Goal: Task Accomplishment & Management: Use online tool/utility

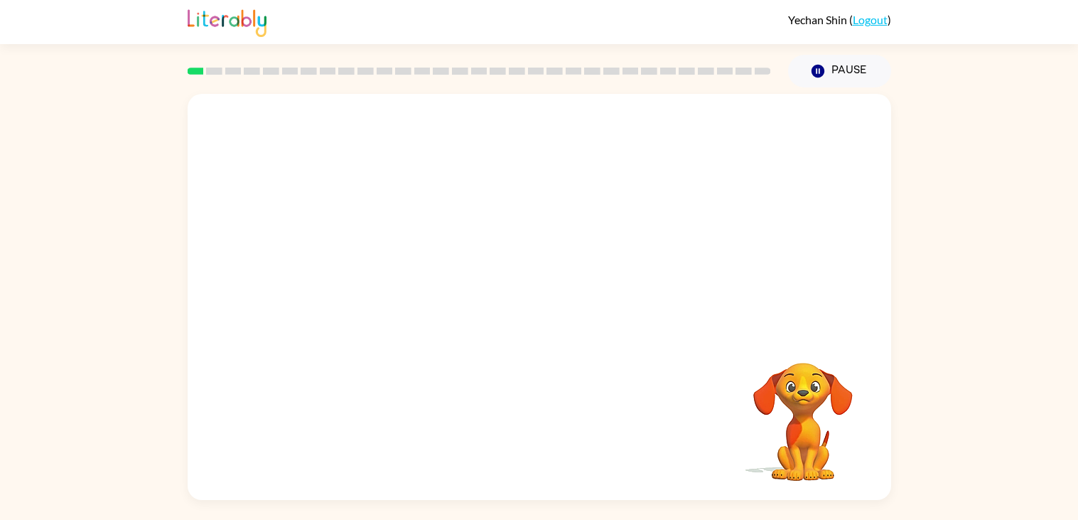
click at [616, 351] on div "Your browser must support playing .mp4 files to use Literably. Please try using…" at bounding box center [540, 297] width 704 height 406
click at [1024, 394] on div "Your browser must support playing .mp4 files to use Literably. Please try using…" at bounding box center [539, 293] width 1078 height 412
click at [544, 299] on icon "button" at bounding box center [539, 303] width 25 height 25
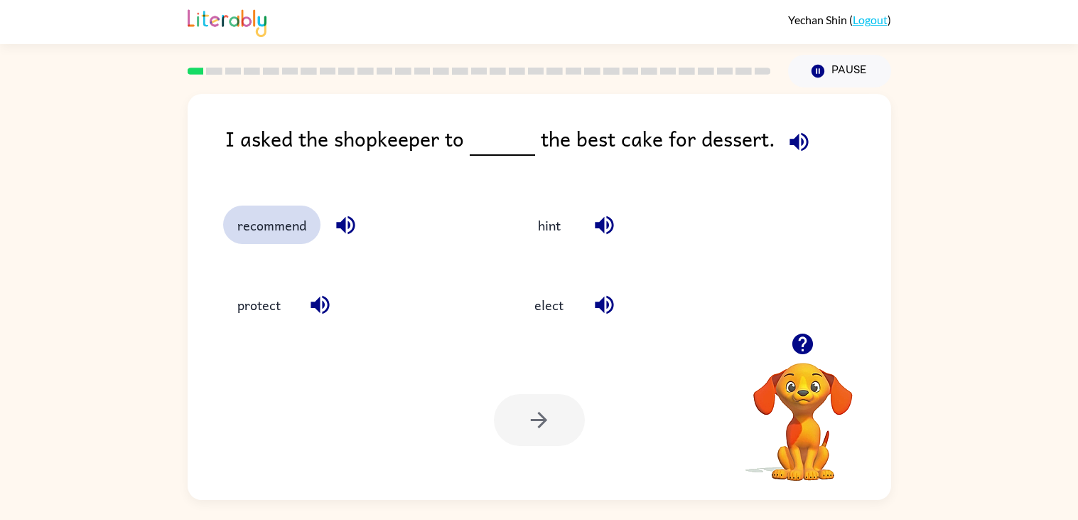
click at [269, 230] on button "recommend" at bounding box center [271, 224] width 97 height 38
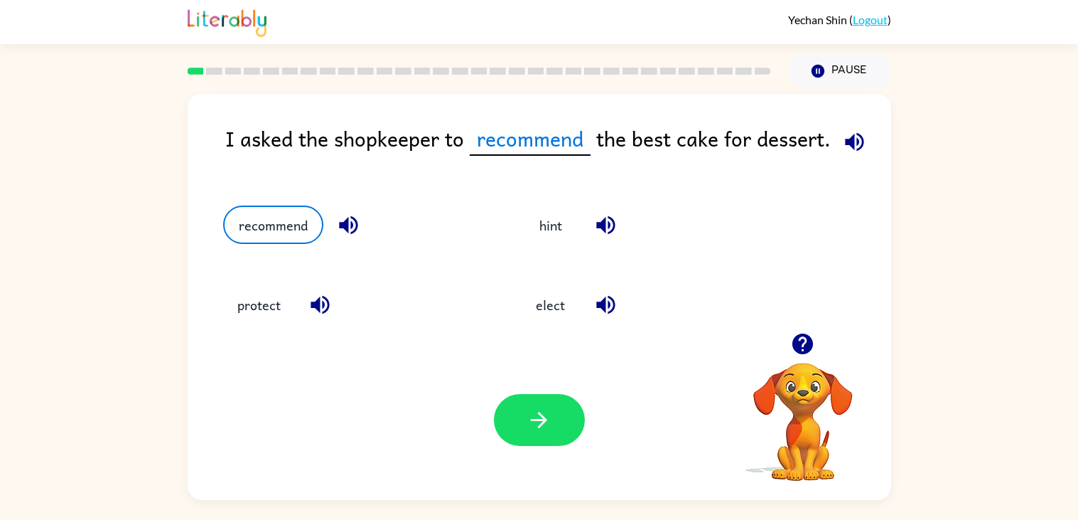
click at [854, 144] on icon "button" at bounding box center [854, 141] width 25 height 25
click at [347, 224] on icon "button" at bounding box center [348, 225] width 25 height 25
click at [805, 336] on icon "button" at bounding box center [803, 343] width 21 height 21
click at [815, 397] on video "Your browser must support playing .mp4 files to use Literably. Please try using…" at bounding box center [803, 411] width 142 height 142
click at [809, 380] on video "Your browser must support playing .mp4 files to use Literably. Please try using…" at bounding box center [803, 411] width 142 height 142
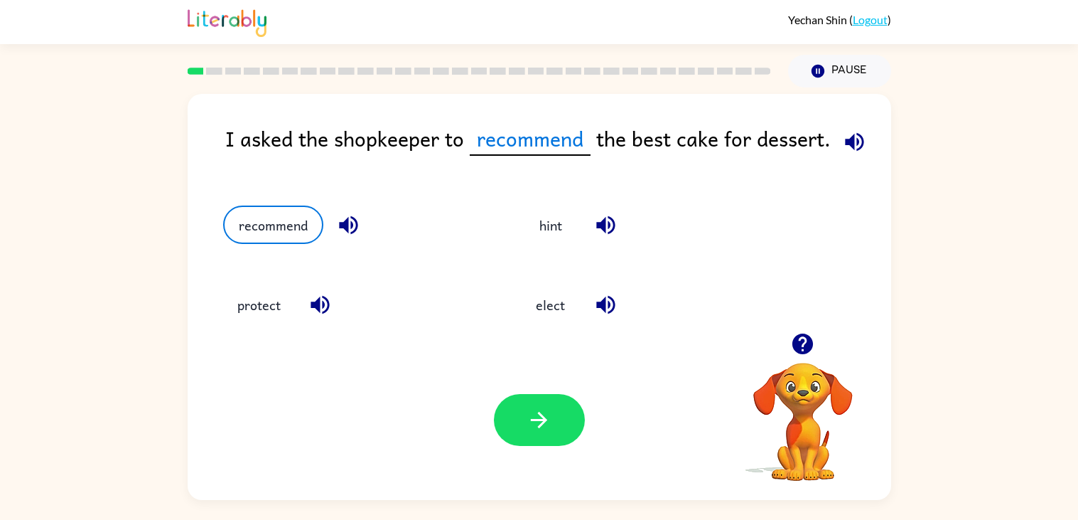
click at [800, 385] on video "Your browser must support playing .mp4 files to use Literably. Please try using…" at bounding box center [803, 411] width 142 height 142
click at [558, 403] on button "button" at bounding box center [539, 420] width 91 height 52
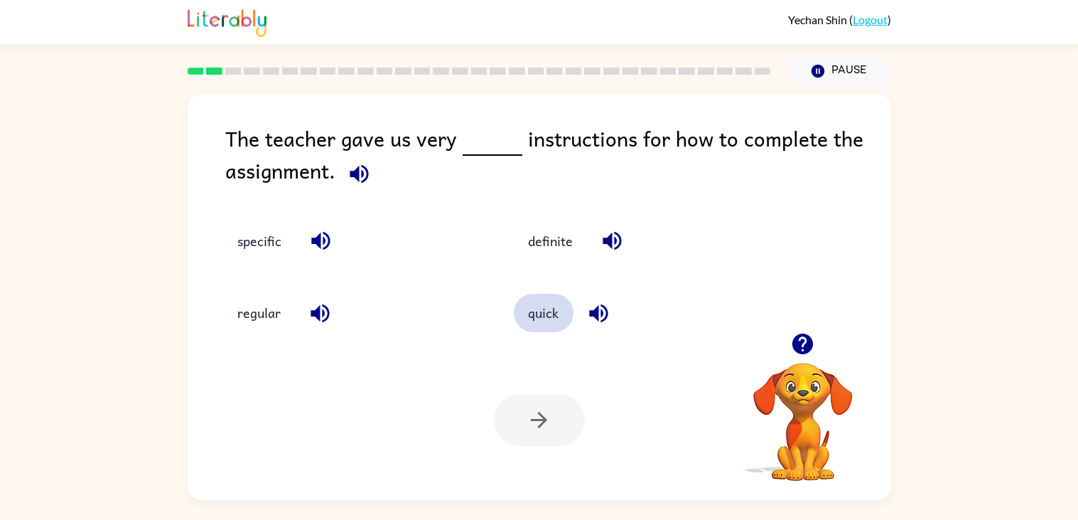
click at [540, 308] on button "quick" at bounding box center [544, 313] width 60 height 38
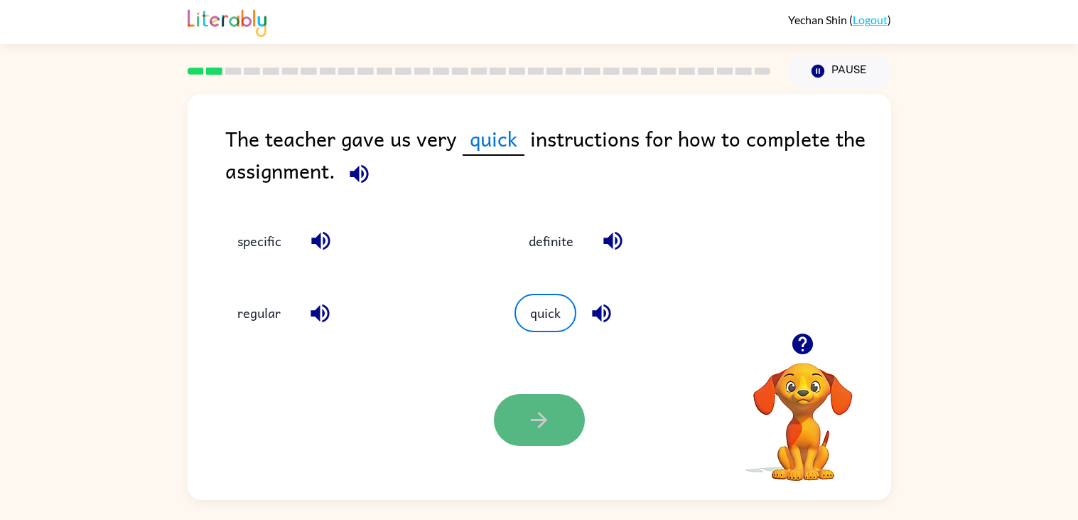
click at [543, 431] on icon "button" at bounding box center [539, 419] width 25 height 25
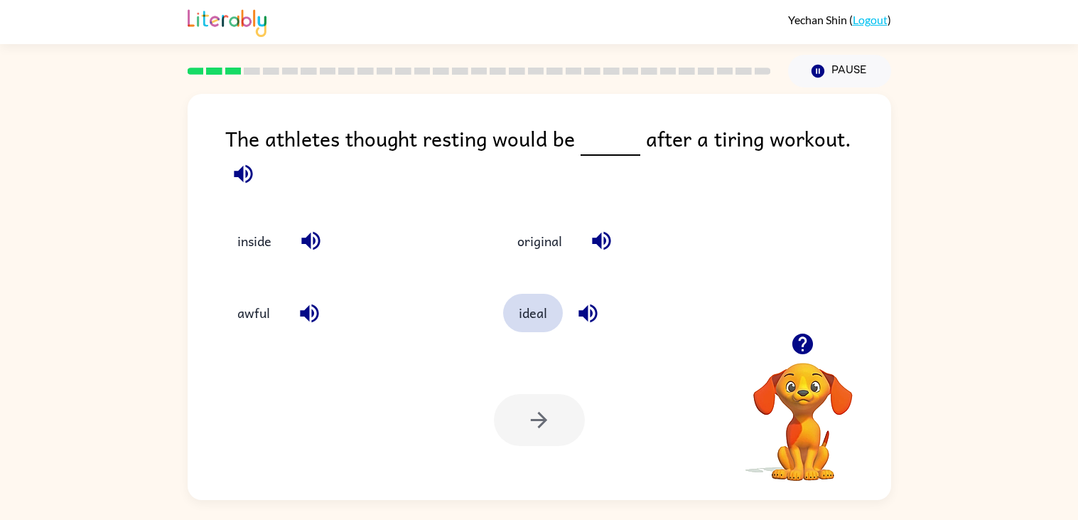
click at [539, 308] on button "ideal" at bounding box center [533, 313] width 60 height 38
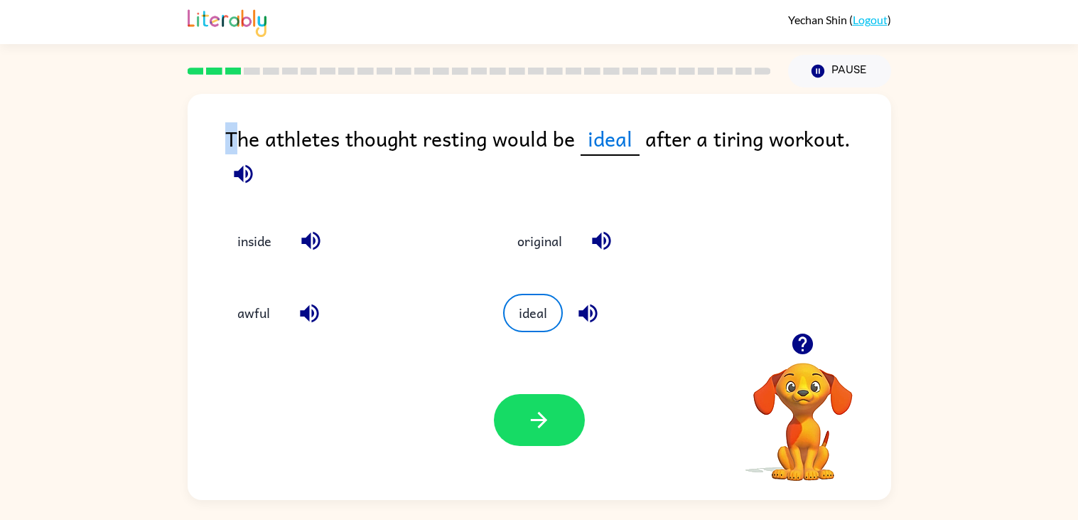
drag, startPoint x: 230, startPoint y: 136, endPoint x: 238, endPoint y: 136, distance: 8.5
click at [238, 136] on div "The athletes thought resting would be ideal after a tiring workout." at bounding box center [558, 157] width 666 height 71
click at [793, 221] on div "inside original awful ideal" at bounding box center [539, 266] width 675 height 132
click at [557, 414] on button "button" at bounding box center [539, 420] width 91 height 52
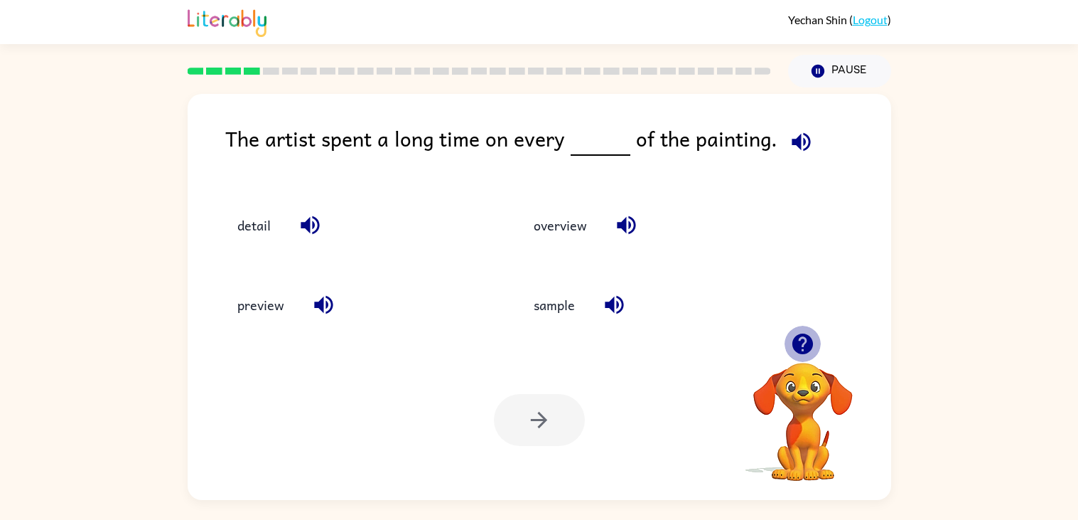
click at [806, 340] on icon "button" at bounding box center [802, 343] width 25 height 25
click at [807, 341] on icon "button" at bounding box center [802, 343] width 25 height 25
click at [807, 341] on video "Your browser must support playing .mp4 files to use Literably. Please try using…" at bounding box center [803, 411] width 142 height 142
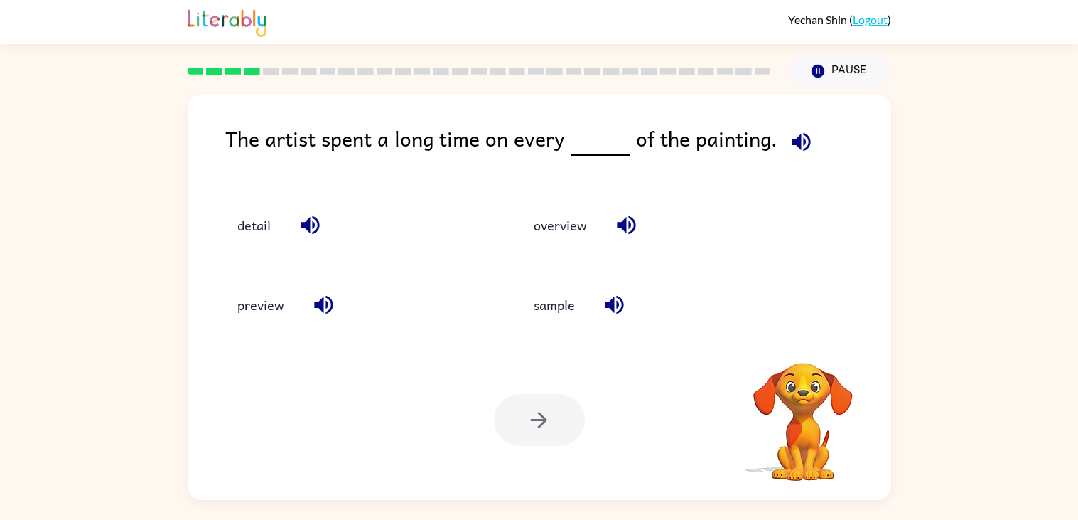
click at [807, 341] on video "Your browser must support playing .mp4 files to use Literably. Please try using…" at bounding box center [803, 411] width 142 height 142
click at [807, 341] on icon "button" at bounding box center [802, 343] width 25 height 25
click at [807, 341] on video "Your browser must support playing .mp4 files to use Literably. Please try using…" at bounding box center [803, 411] width 142 height 142
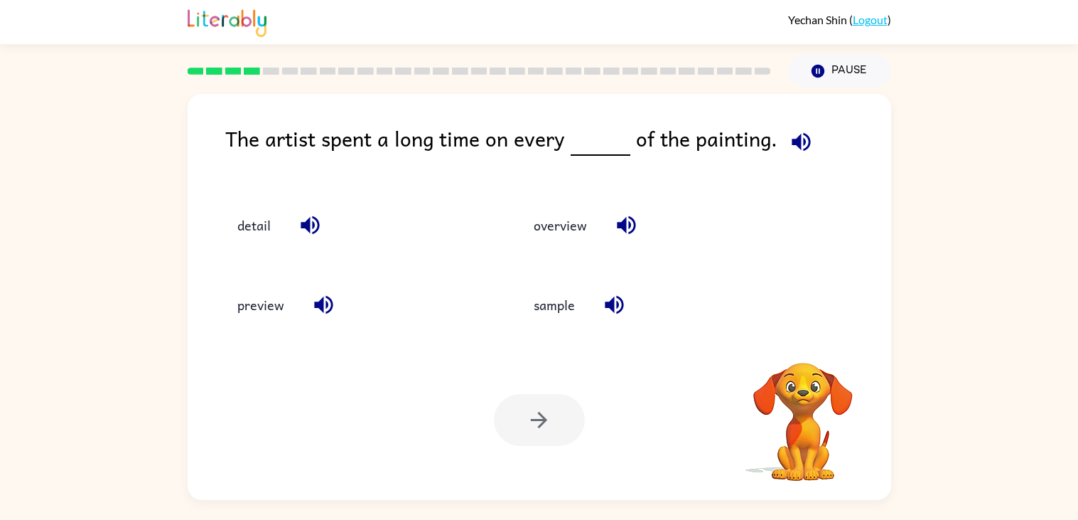
click at [807, 341] on video "Your browser must support playing .mp4 files to use Literably. Please try using…" at bounding box center [803, 411] width 142 height 142
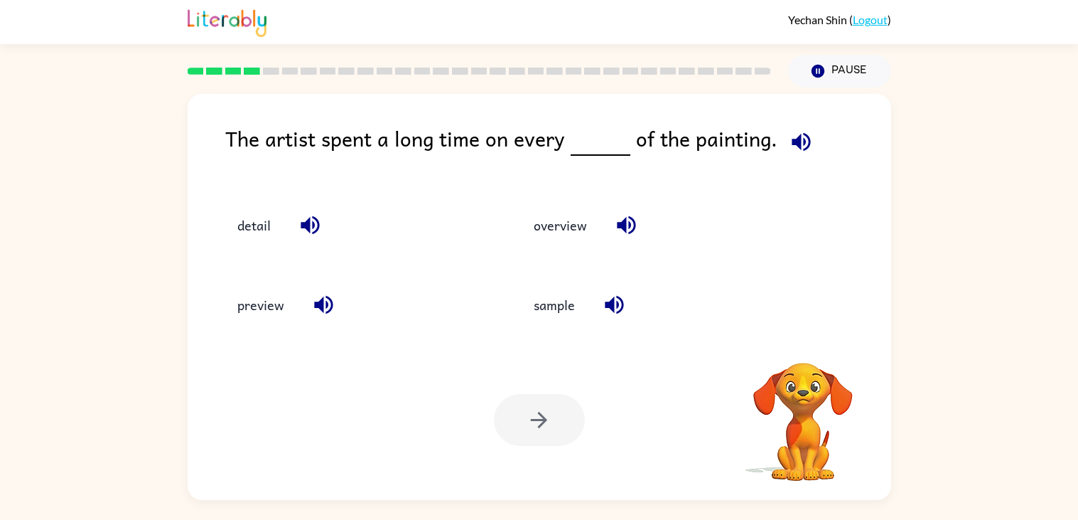
click at [807, 341] on video "Your browser must support playing .mp4 files to use Literably. Please try using…" at bounding box center [803, 411] width 142 height 142
click at [807, 341] on icon "button" at bounding box center [802, 343] width 25 height 25
click at [807, 341] on video "Your browser must support playing .mp4 files to use Literably. Please try using…" at bounding box center [803, 411] width 142 height 142
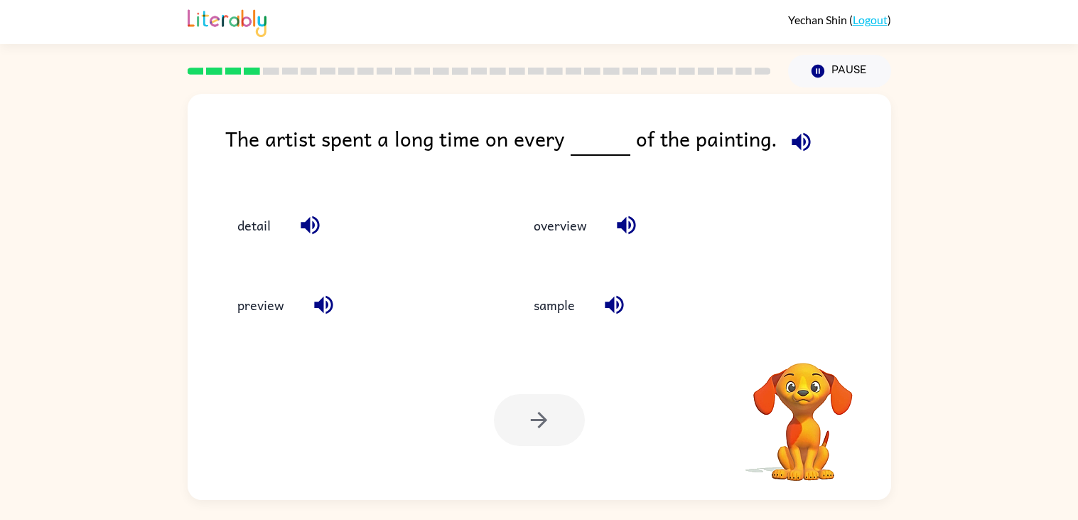
click at [807, 341] on video "Your browser must support playing .mp4 files to use Literably. Please try using…" at bounding box center [803, 411] width 142 height 142
click at [807, 341] on icon "button" at bounding box center [802, 343] width 25 height 25
click at [807, 341] on video "Your browser must support playing .mp4 files to use Literably. Please try using…" at bounding box center [803, 411] width 142 height 142
click at [245, 220] on button "detail" at bounding box center [254, 224] width 62 height 38
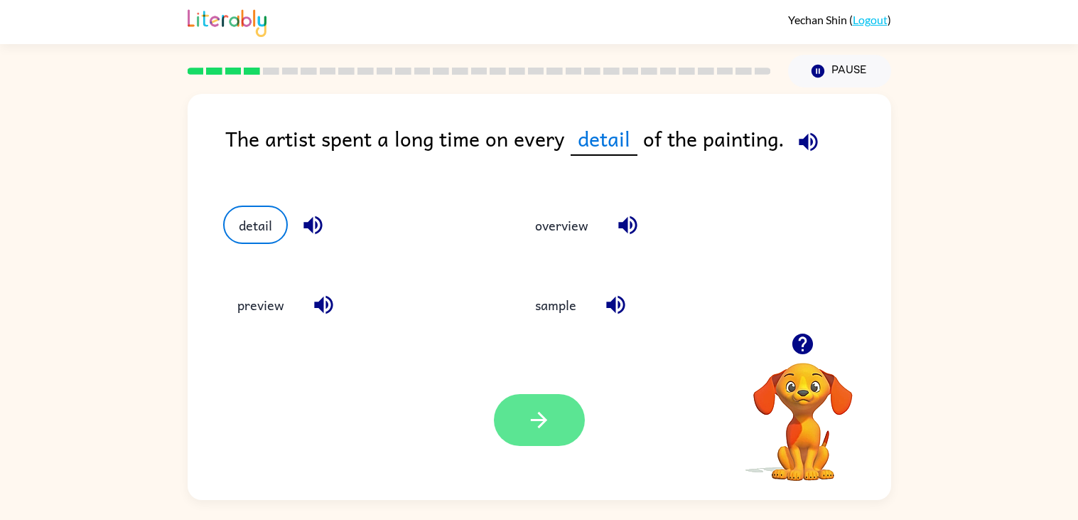
click at [537, 418] on icon "button" at bounding box center [539, 419] width 25 height 25
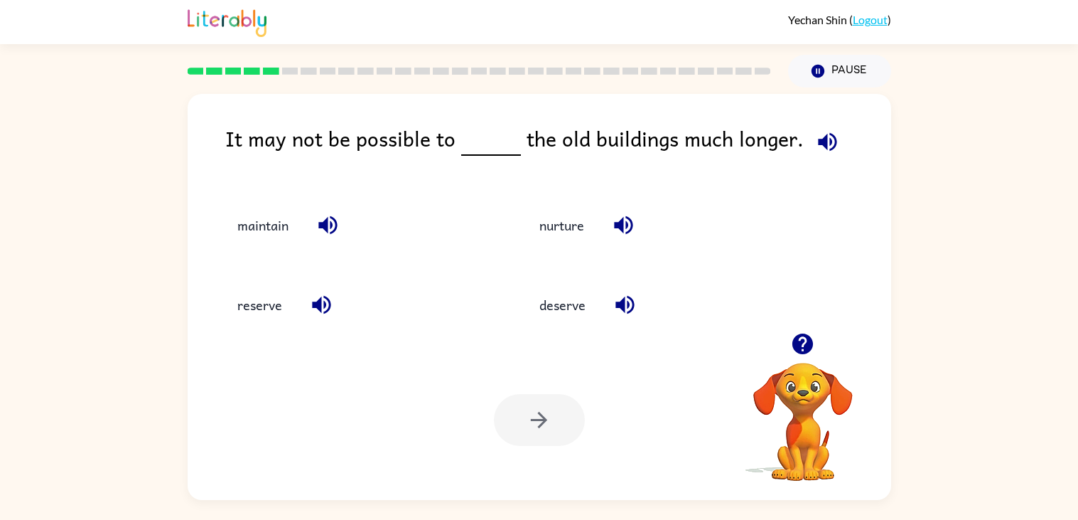
click at [640, 311] on button "button" at bounding box center [625, 304] width 36 height 36
click at [570, 305] on button "deserve" at bounding box center [562, 305] width 75 height 38
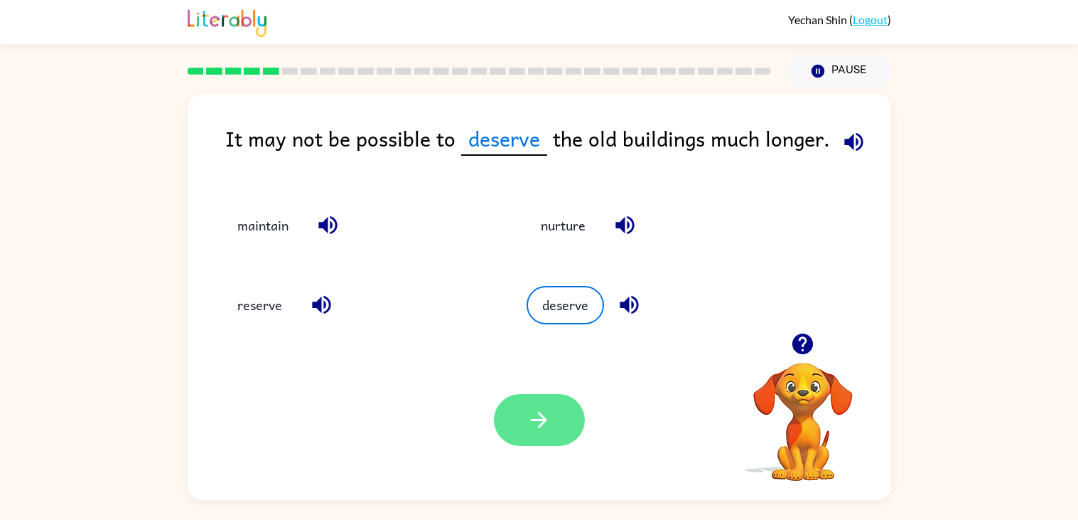
click at [538, 421] on icon "button" at bounding box center [539, 419] width 25 height 25
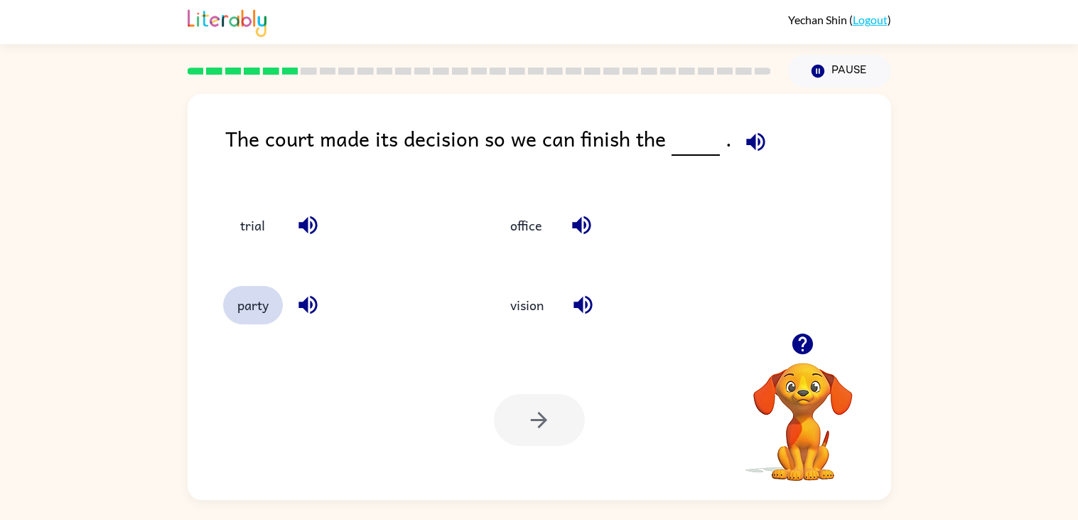
click at [234, 320] on button "party" at bounding box center [253, 305] width 60 height 38
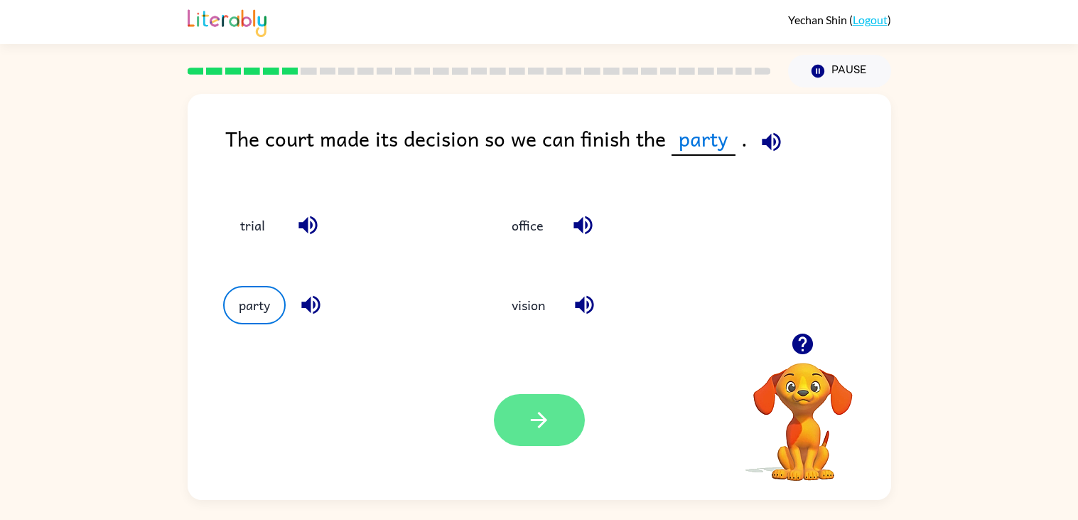
click at [527, 422] on icon "button" at bounding box center [539, 419] width 25 height 25
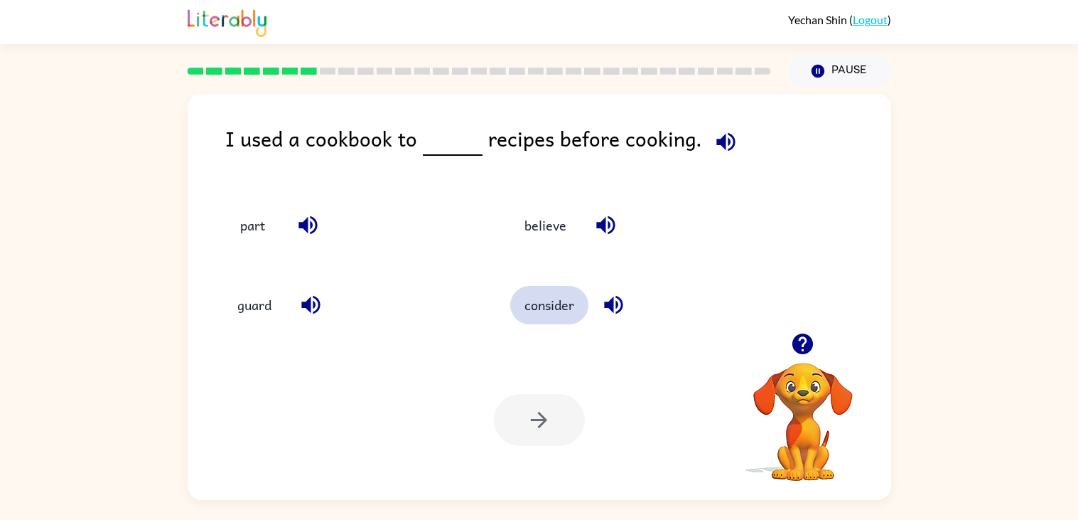
click at [570, 299] on button "consider" at bounding box center [549, 305] width 78 height 38
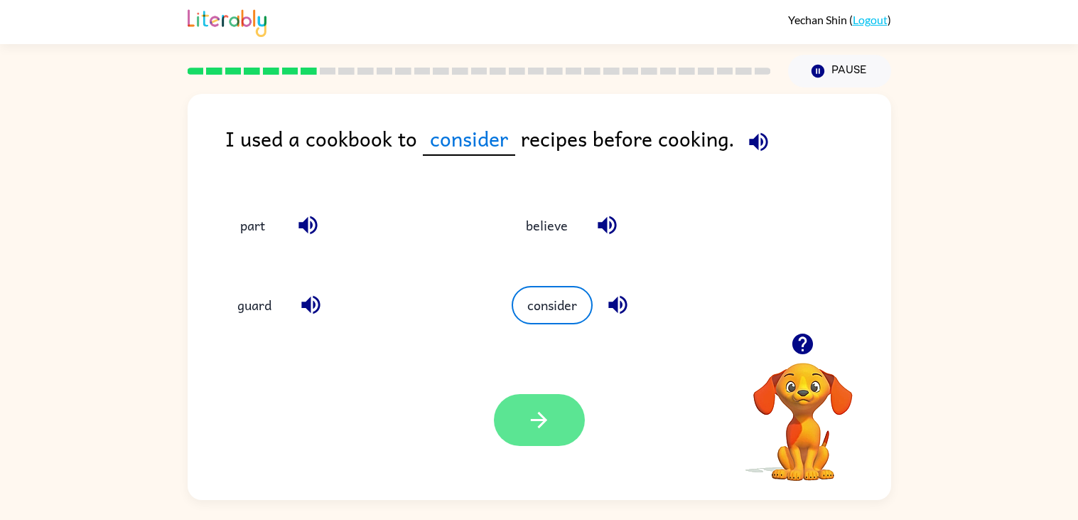
click at [542, 436] on button "button" at bounding box center [539, 420] width 91 height 52
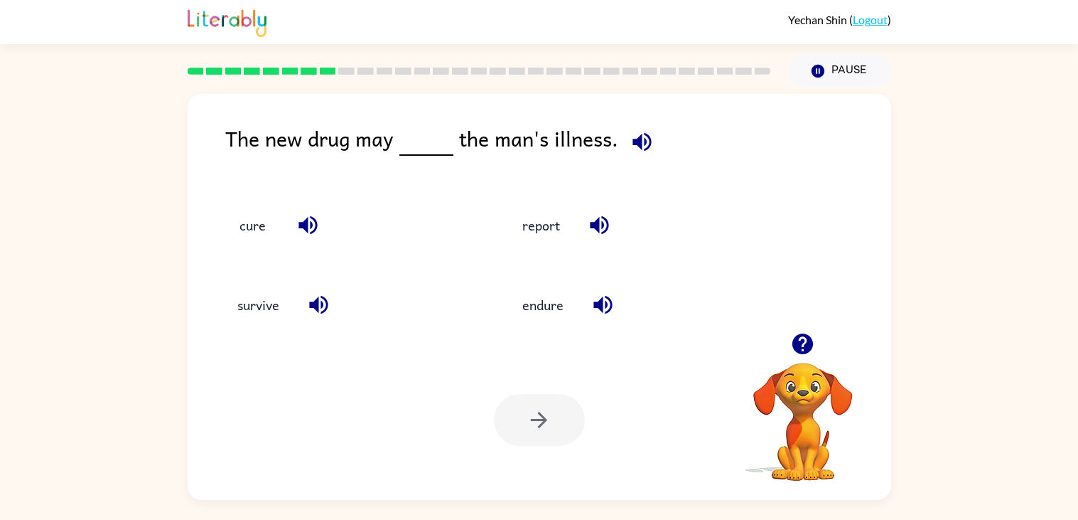
click at [560, 419] on div at bounding box center [539, 420] width 91 height 52
click at [547, 231] on button "report" at bounding box center [541, 224] width 66 height 38
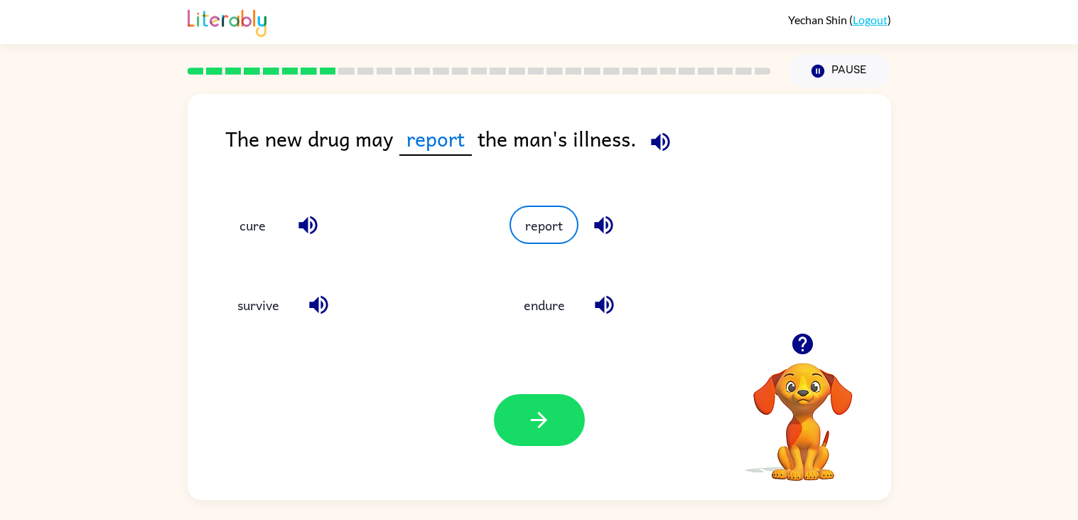
click at [559, 385] on div "Your browser must support playing .mp4 files to use Literably. Please try using…" at bounding box center [540, 420] width 704 height 160
click at [543, 429] on icon "button" at bounding box center [539, 419] width 25 height 25
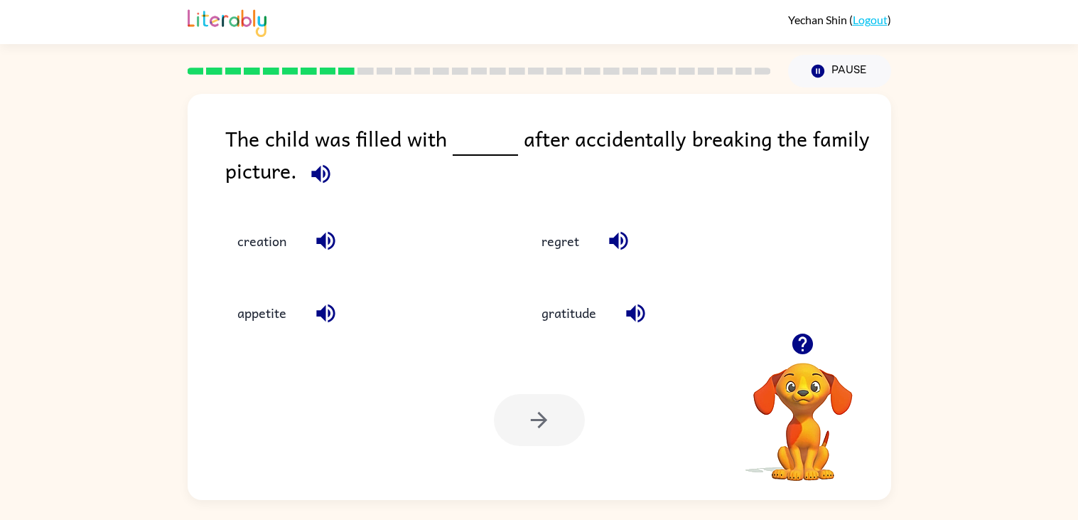
click at [649, 310] on button "button" at bounding box center [636, 313] width 36 height 36
click at [326, 303] on icon "button" at bounding box center [325, 313] width 25 height 25
click at [623, 230] on icon "button" at bounding box center [618, 240] width 25 height 25
click at [313, 316] on icon "button" at bounding box center [325, 313] width 25 height 25
click at [265, 316] on button "appetite" at bounding box center [261, 313] width 77 height 38
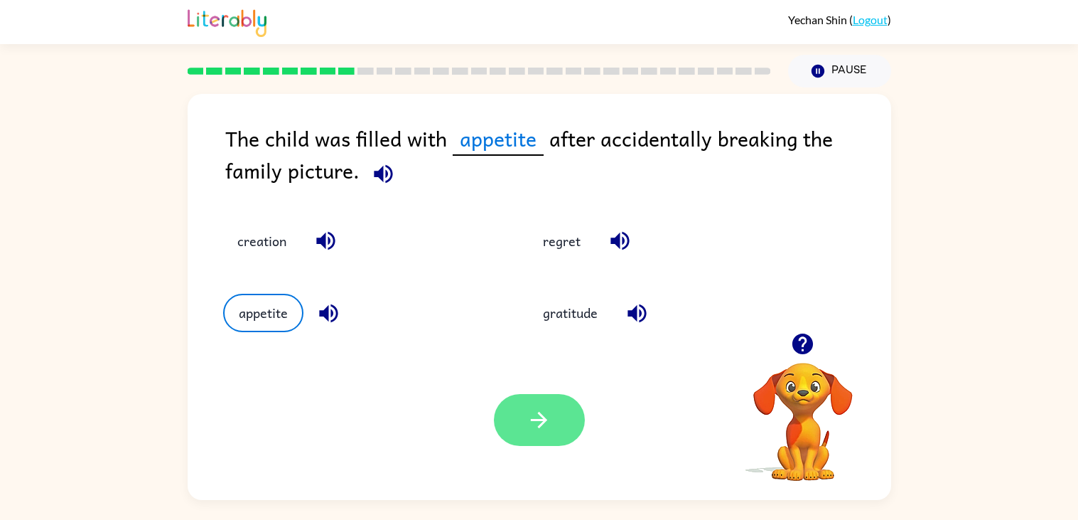
click at [527, 403] on button "button" at bounding box center [539, 420] width 91 height 52
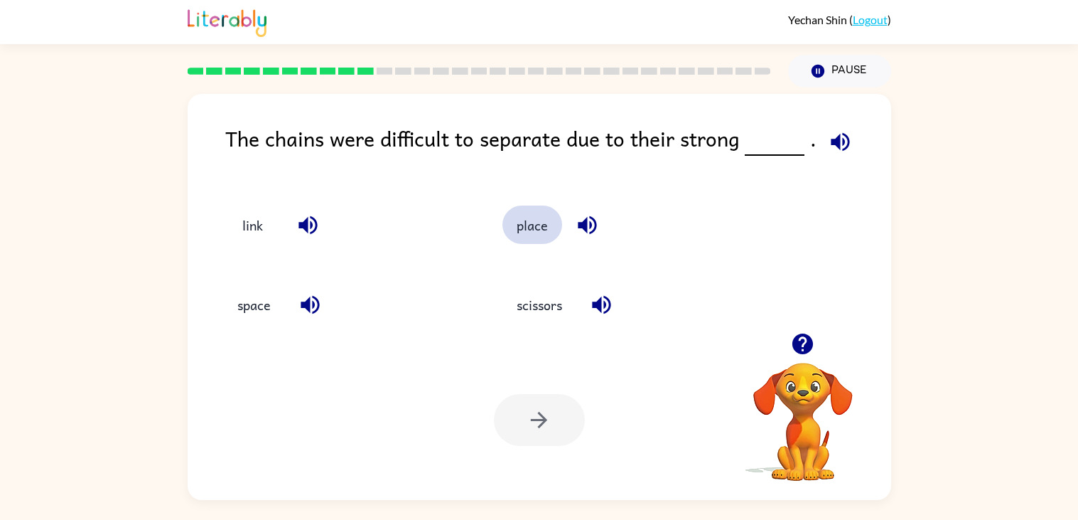
click at [528, 234] on button "place" at bounding box center [533, 224] width 60 height 38
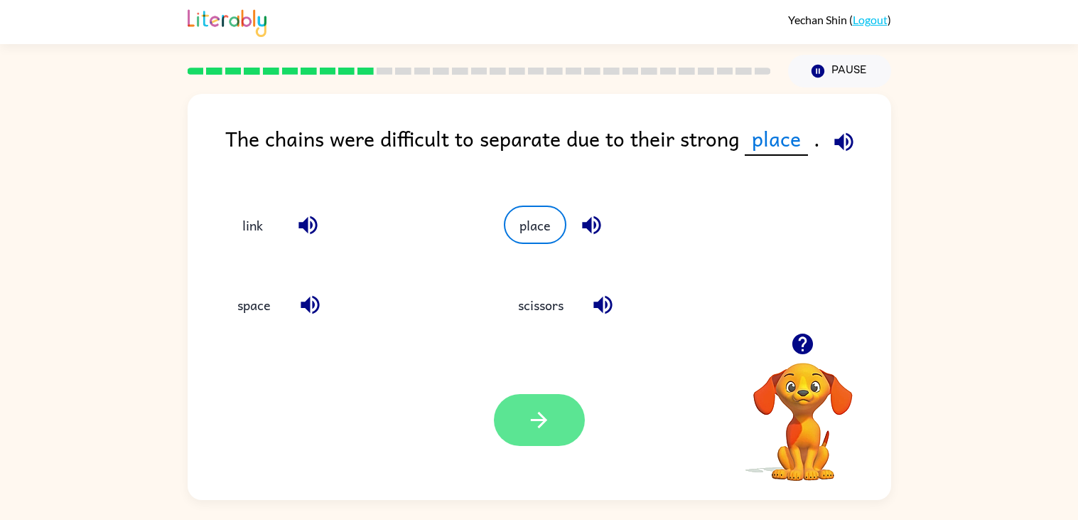
click at [549, 428] on icon "button" at bounding box center [539, 419] width 25 height 25
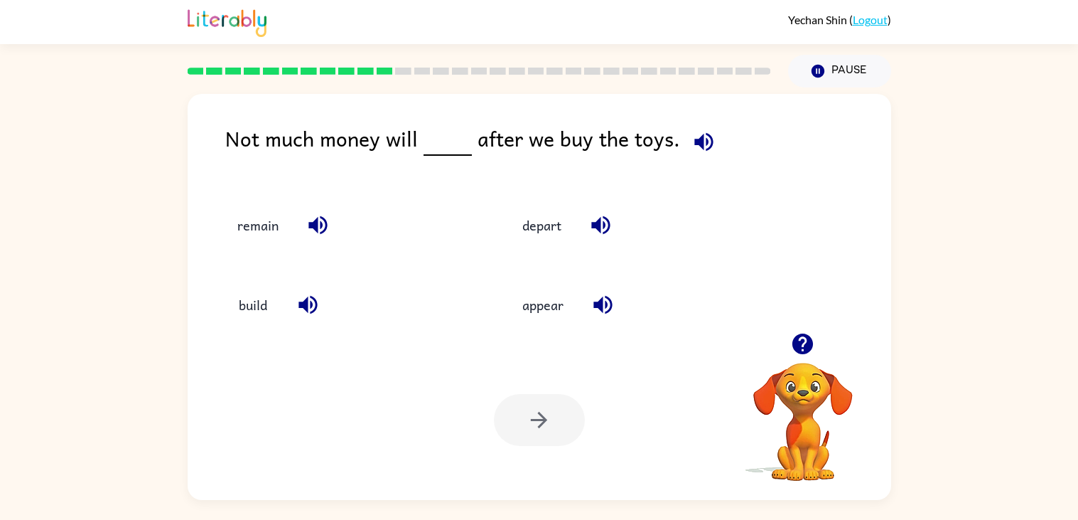
click at [478, 259] on div "build" at bounding box center [339, 299] width 286 height 80
click at [547, 238] on button "depart" at bounding box center [542, 224] width 68 height 38
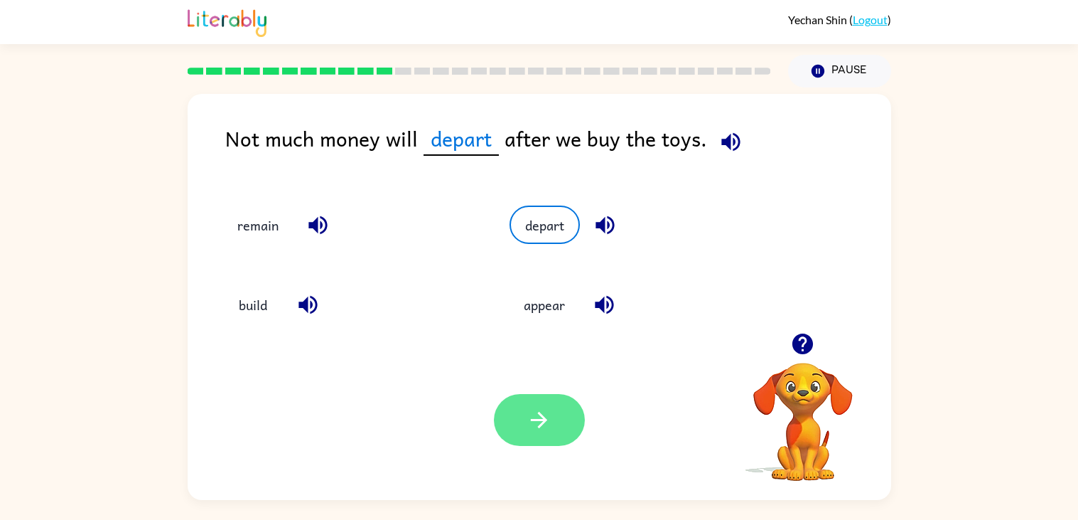
click at [530, 431] on icon "button" at bounding box center [539, 419] width 25 height 25
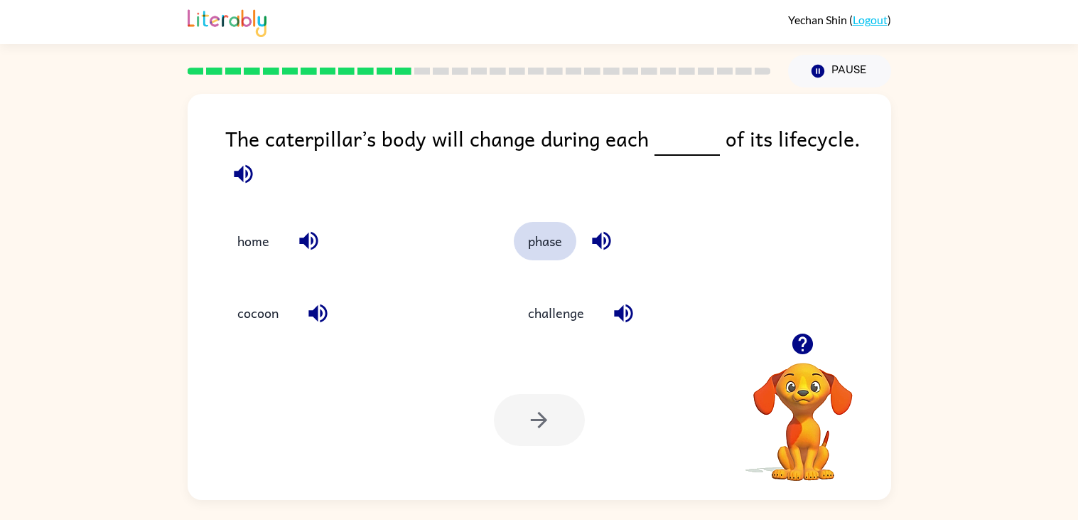
click at [552, 254] on button "phase" at bounding box center [545, 241] width 63 height 38
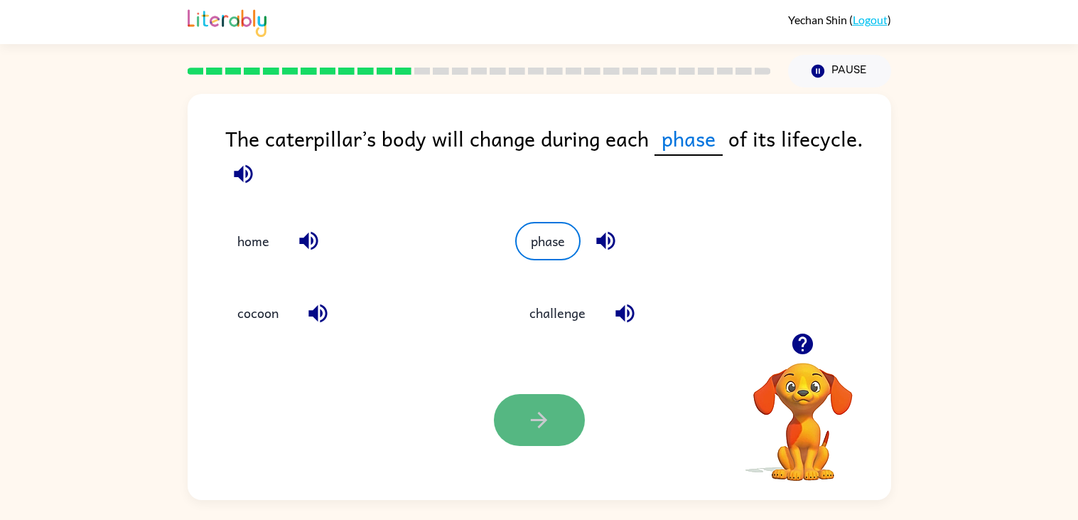
click at [549, 407] on icon "button" at bounding box center [539, 419] width 25 height 25
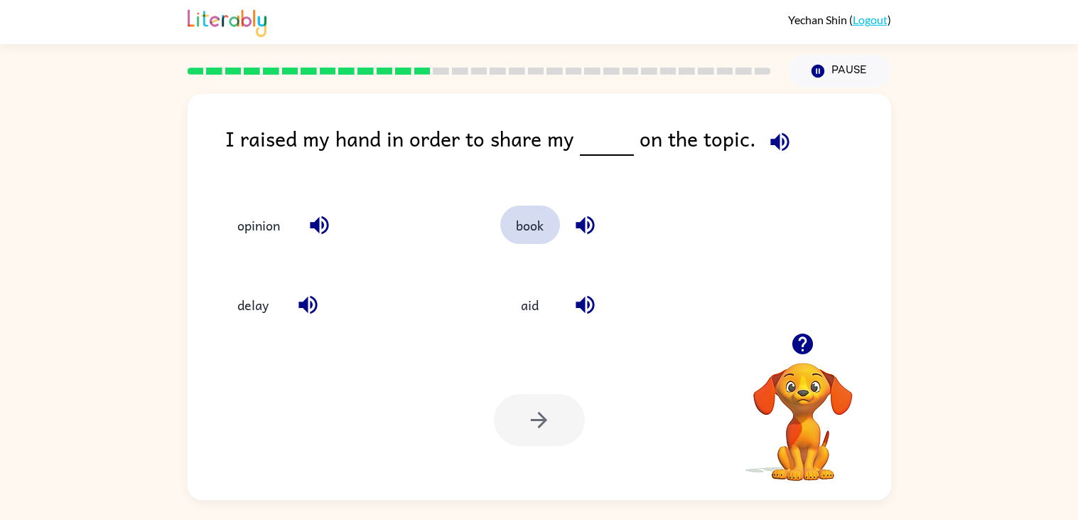
click at [525, 226] on button "book" at bounding box center [530, 224] width 60 height 38
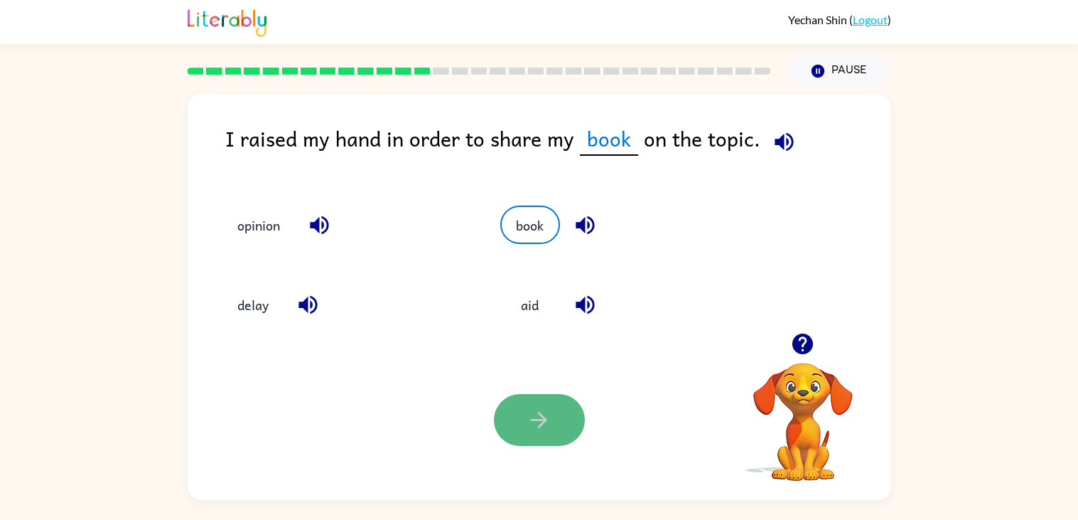
click at [554, 420] on button "button" at bounding box center [539, 420] width 91 height 52
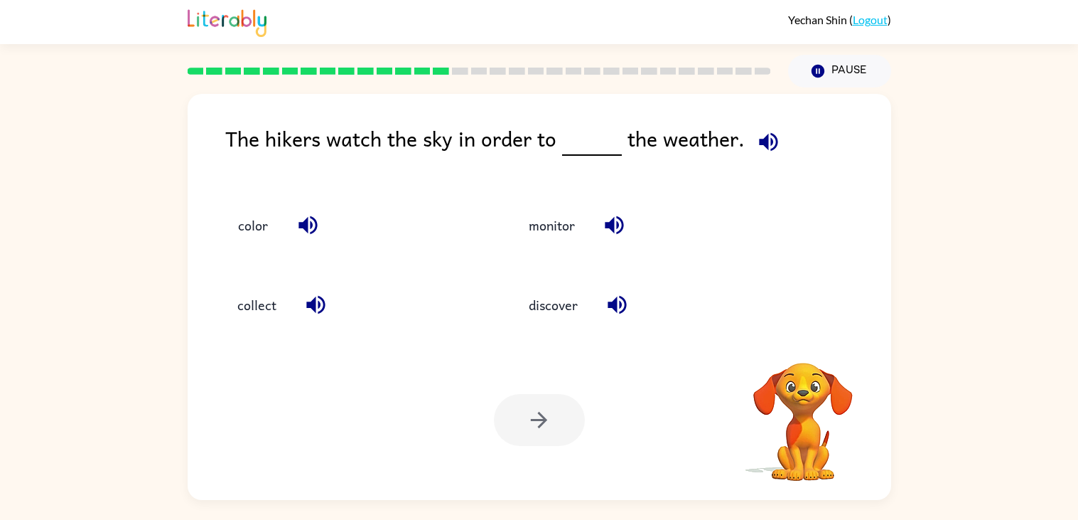
click at [805, 371] on video "Your browser must support playing .mp4 files to use Literably. Please try using…" at bounding box center [803, 411] width 142 height 142
click at [812, 412] on video "Your browser must support playing .mp4 files to use Literably. Please try using…" at bounding box center [803, 411] width 142 height 142
click at [813, 80] on button "Pause Pause" at bounding box center [839, 71] width 103 height 33
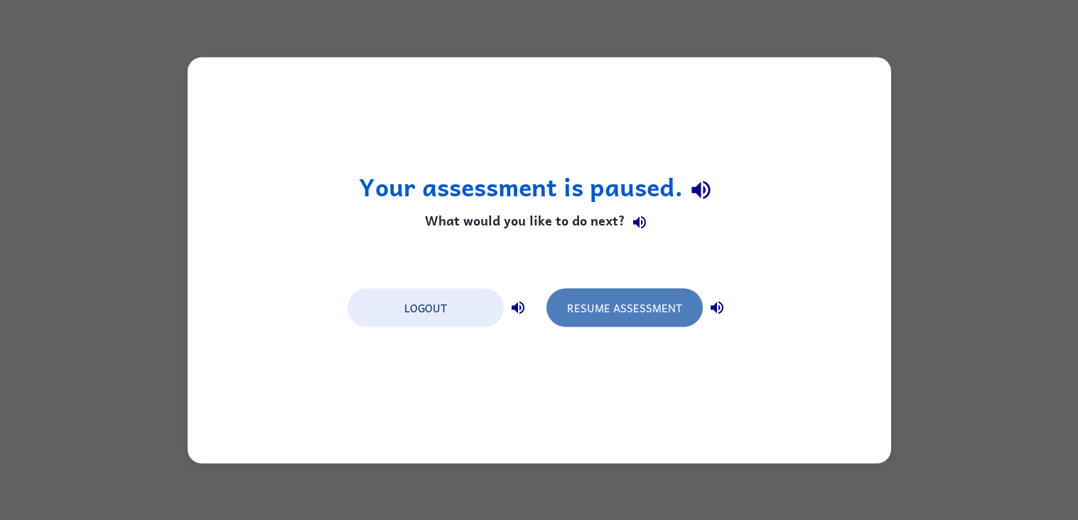
click at [676, 299] on button "Resume Assessment" at bounding box center [625, 307] width 156 height 38
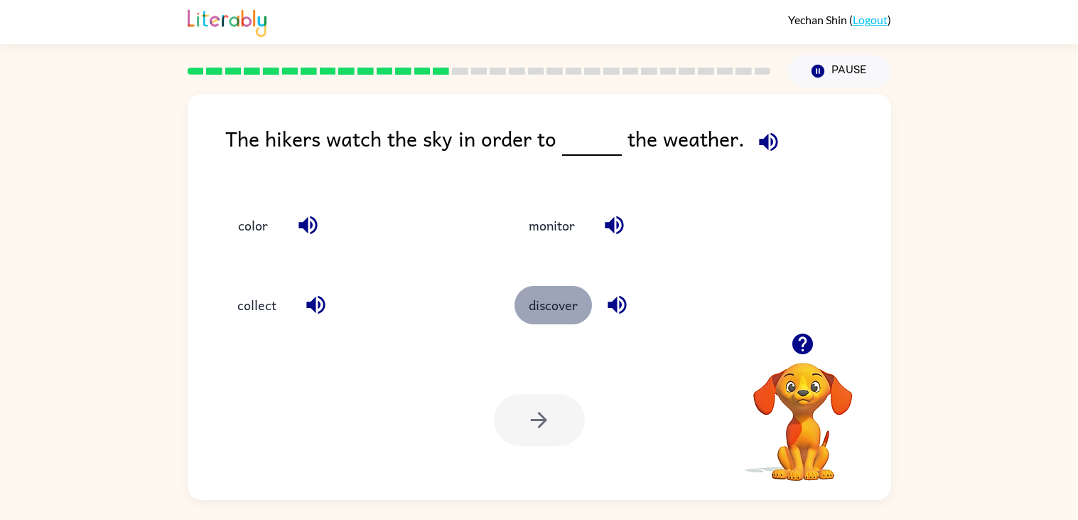
click at [544, 294] on button "discover" at bounding box center [553, 305] width 77 height 38
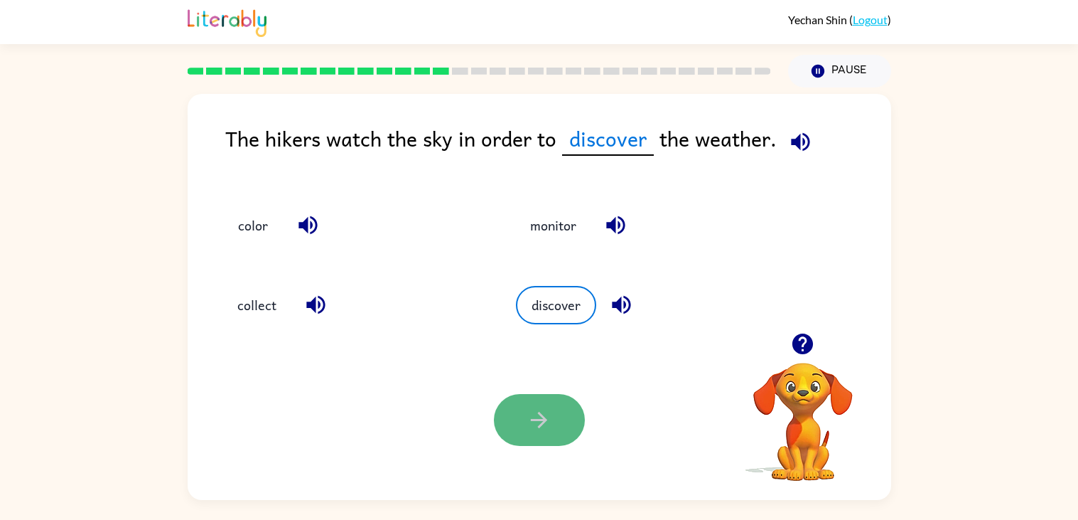
click at [530, 429] on icon "button" at bounding box center [539, 419] width 25 height 25
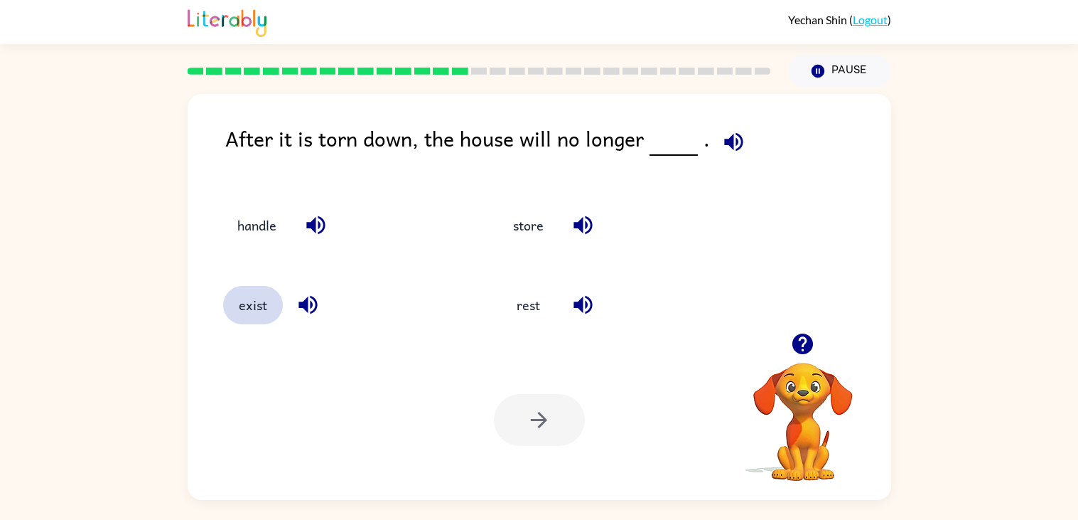
click at [257, 314] on button "exist" at bounding box center [253, 305] width 60 height 38
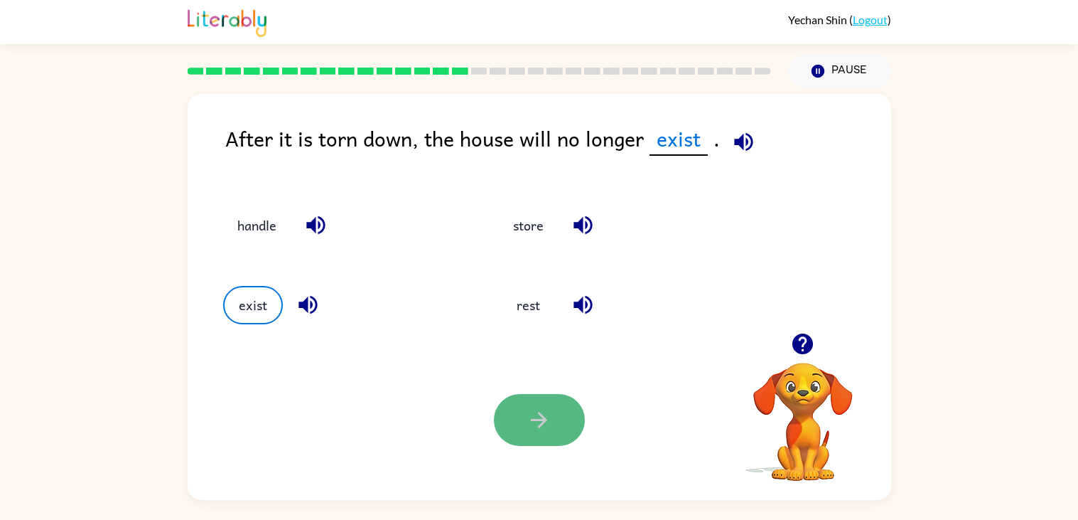
click at [566, 399] on button "button" at bounding box center [539, 420] width 91 height 52
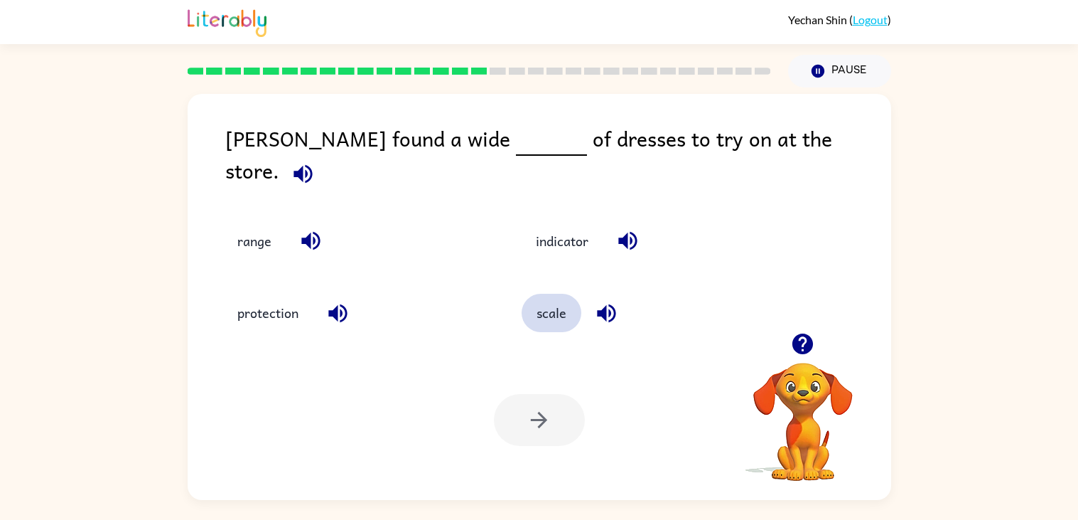
click at [559, 296] on button "scale" at bounding box center [552, 313] width 60 height 38
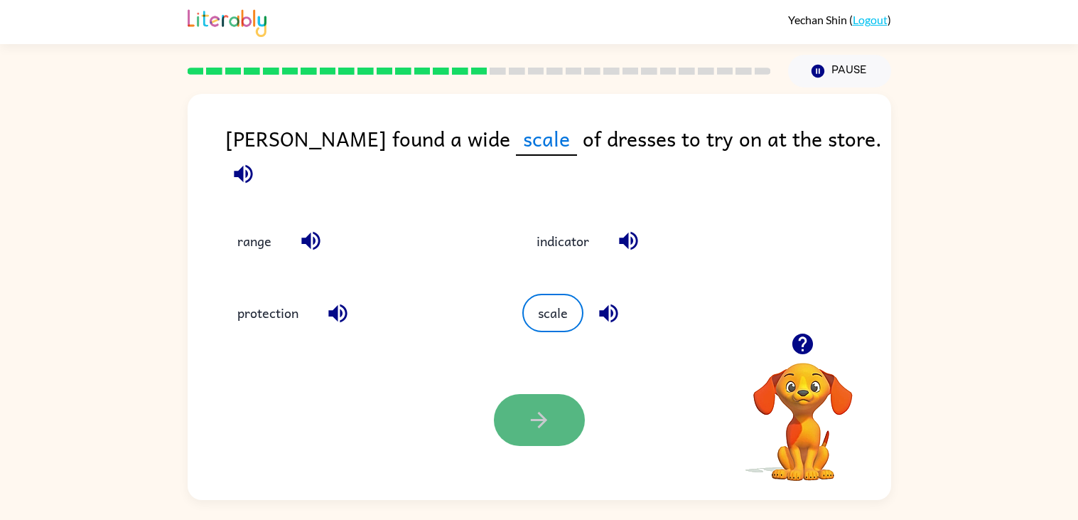
click at [533, 437] on button "button" at bounding box center [539, 420] width 91 height 52
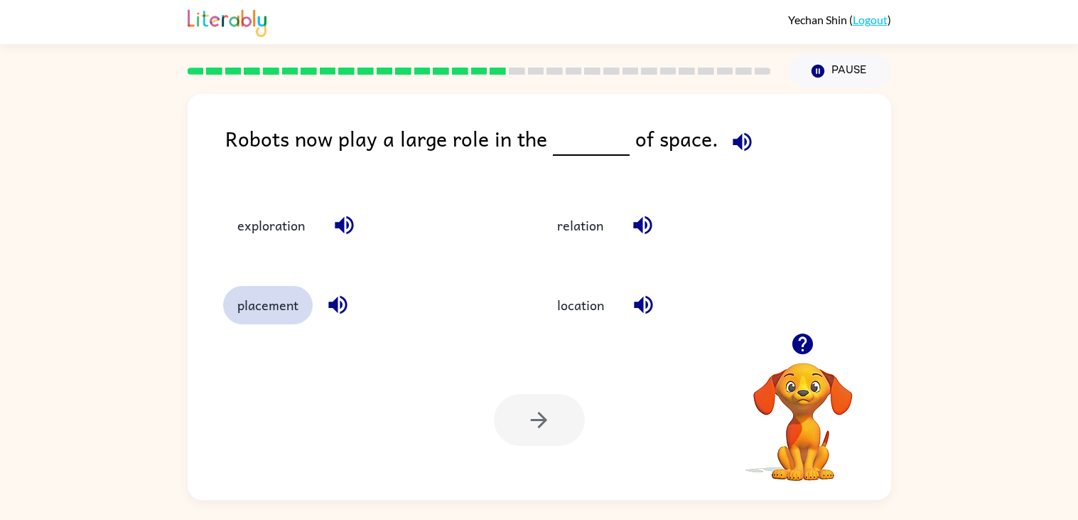
click at [291, 301] on button "placement" at bounding box center [268, 305] width 90 height 38
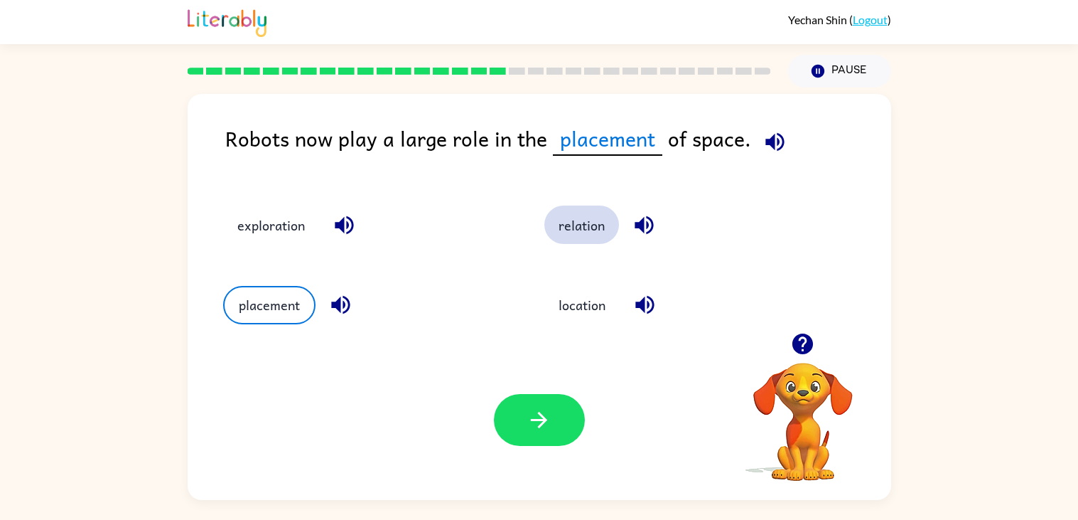
click at [576, 235] on button "relation" at bounding box center [581, 224] width 75 height 38
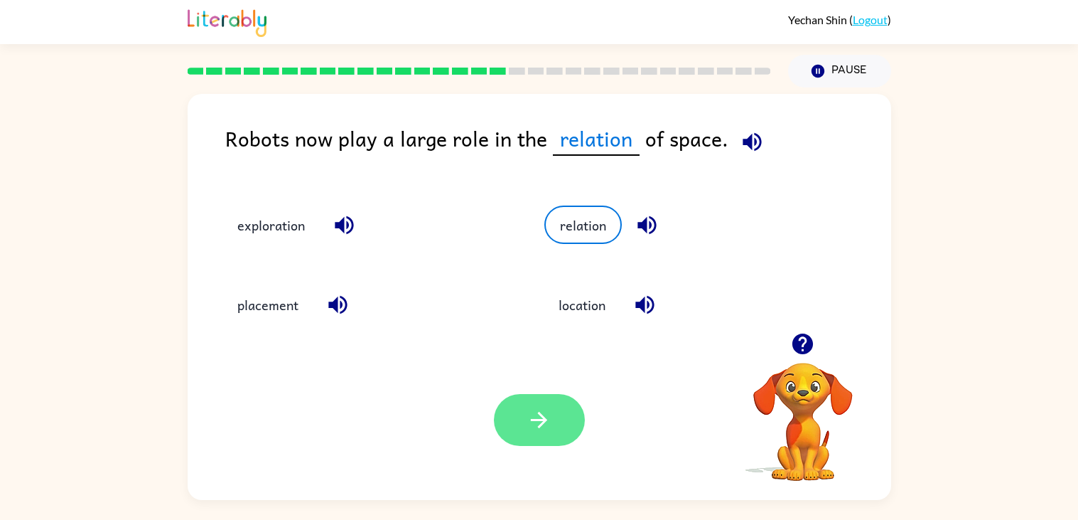
click at [537, 399] on button "button" at bounding box center [539, 420] width 91 height 52
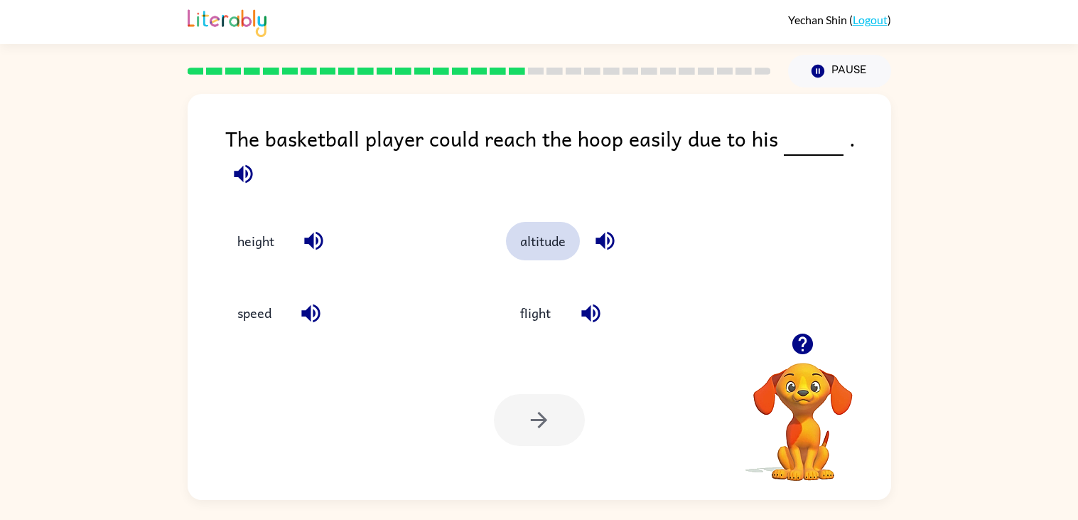
click at [537, 224] on button "altitude" at bounding box center [543, 241] width 74 height 38
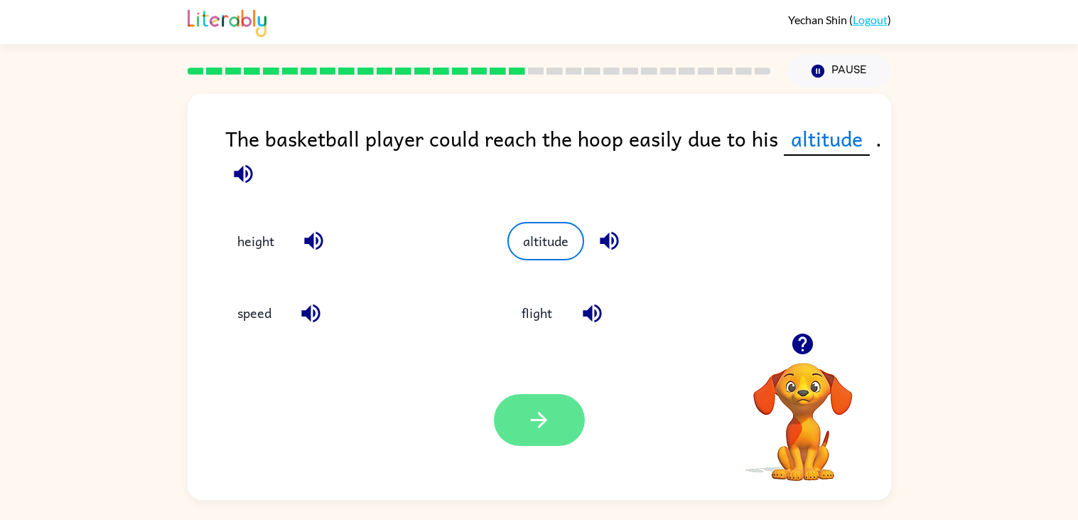
click at [581, 433] on button "button" at bounding box center [539, 420] width 91 height 52
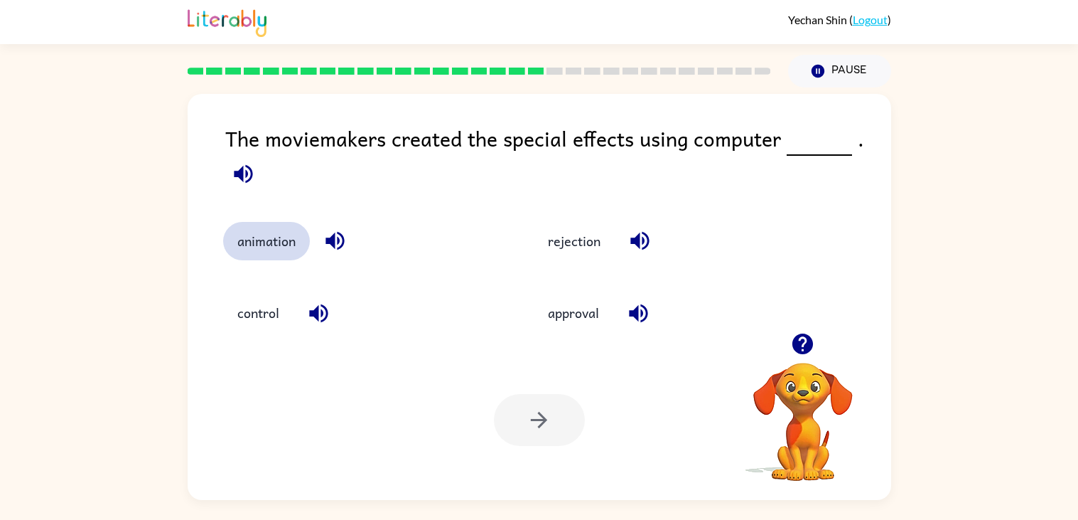
click at [251, 259] on button "animation" at bounding box center [266, 241] width 87 height 38
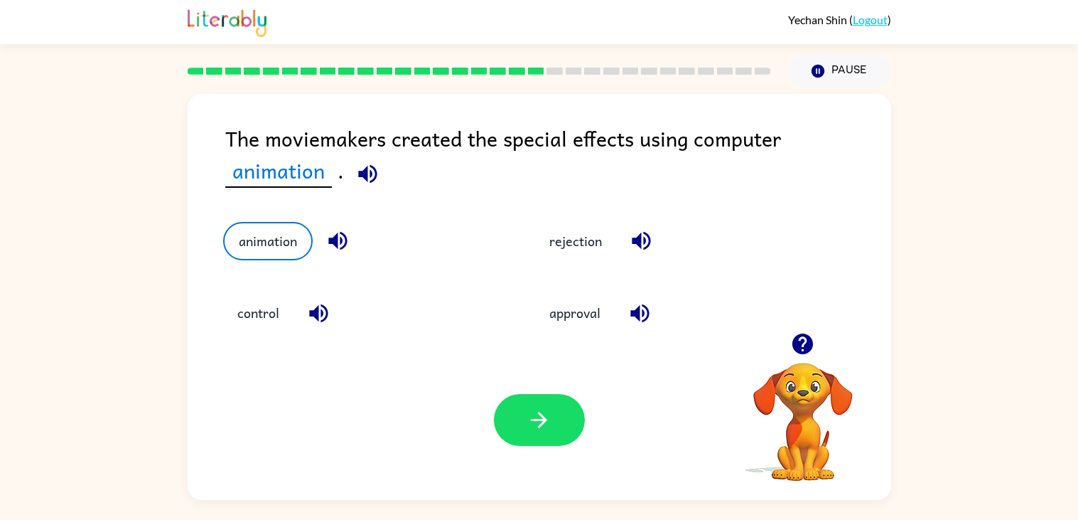
click at [480, 420] on div "Your browser must support playing .mp4 files to use Literably. Please try using…" at bounding box center [540, 420] width 704 height 160
click at [555, 411] on button "button" at bounding box center [539, 420] width 91 height 52
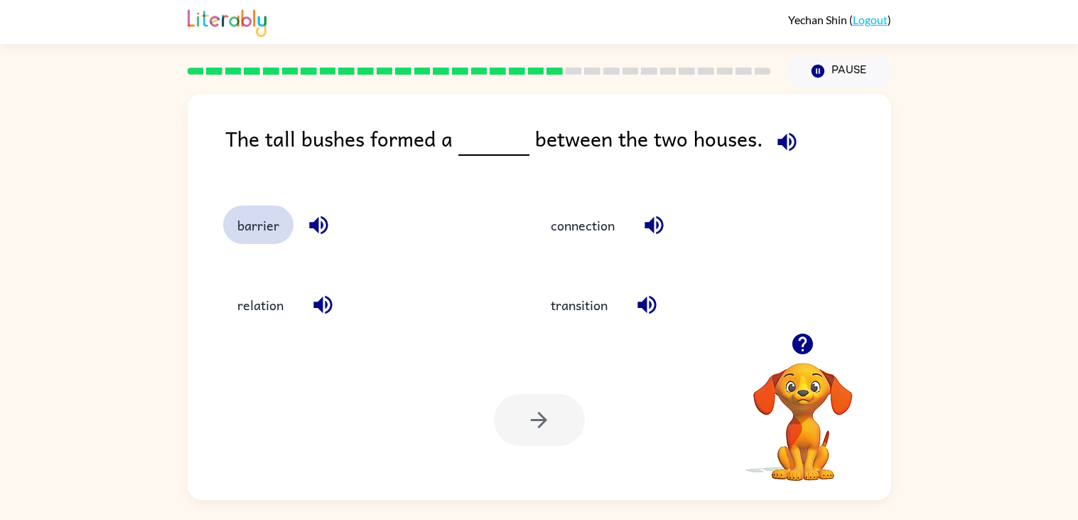
click at [244, 235] on button "barrier" at bounding box center [258, 224] width 70 height 38
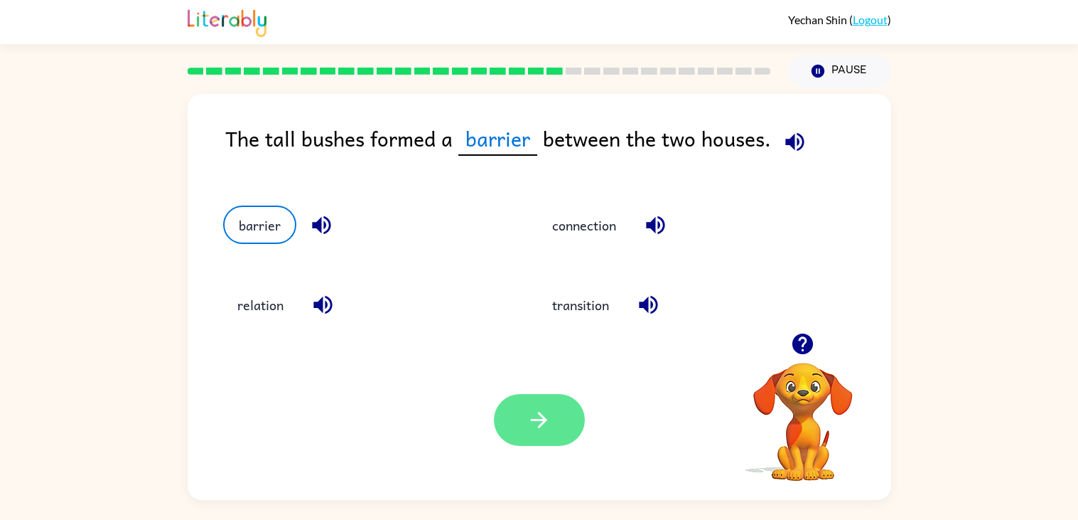
click at [530, 434] on button "button" at bounding box center [539, 420] width 91 height 52
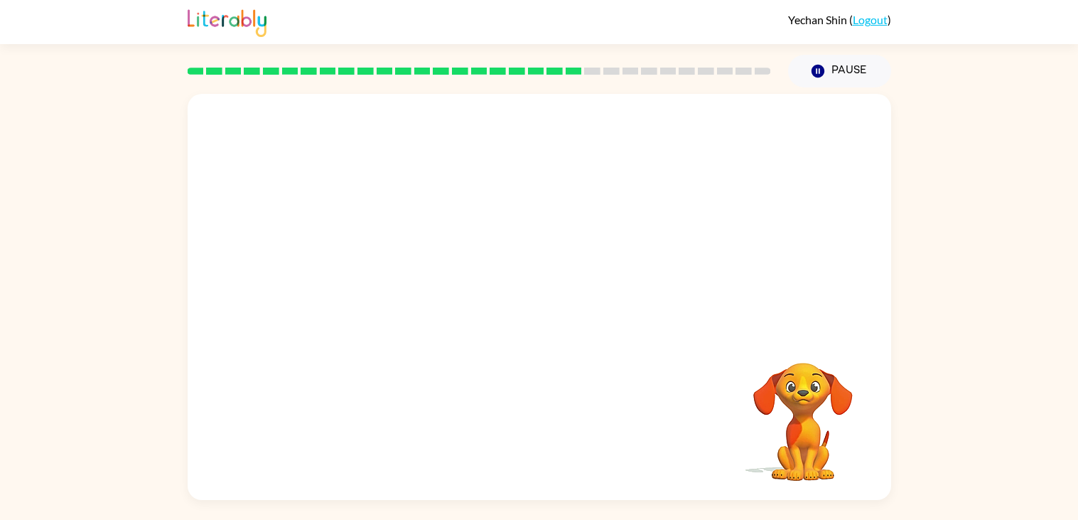
click at [818, 419] on video "Your browser must support playing .mp4 files to use Literably. Please try using…" at bounding box center [803, 411] width 142 height 142
click at [697, 430] on div "Your browser must support playing .mp4 files to use Literably. Please try using…" at bounding box center [540, 297] width 704 height 406
click at [773, 393] on video "Your browser must support playing .mp4 files to use Literably. Please try using…" at bounding box center [803, 411] width 142 height 142
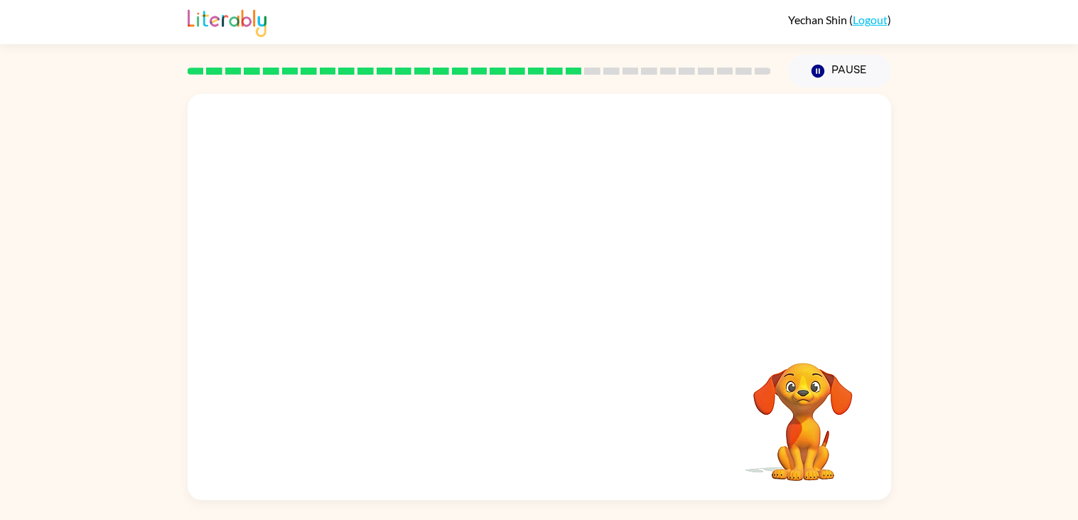
click at [773, 393] on video "Your browser must support playing .mp4 files to use Literably. Please try using…" at bounding box center [803, 411] width 142 height 142
click at [534, 298] on icon "button" at bounding box center [539, 303] width 25 height 25
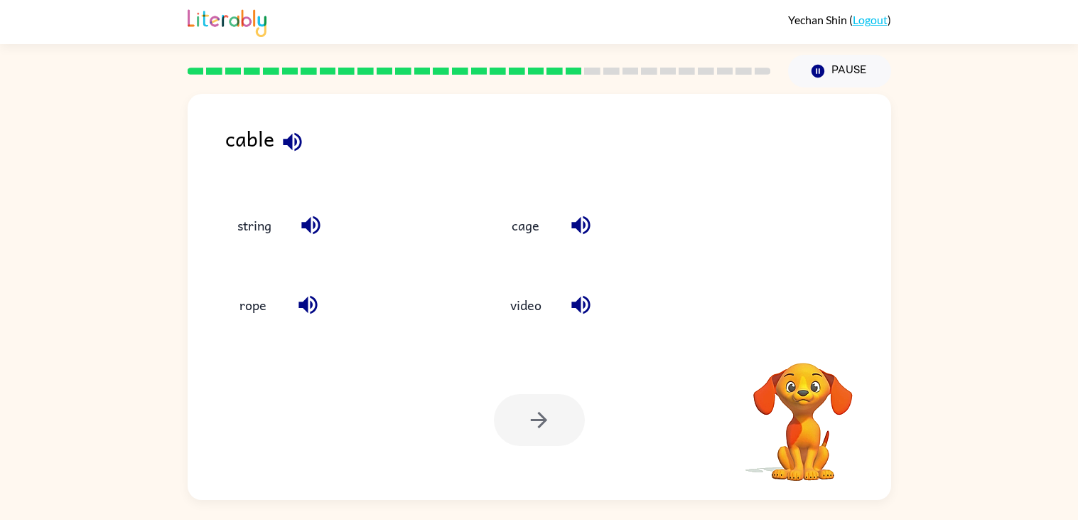
click at [534, 298] on button "video" at bounding box center [526, 305] width 60 height 38
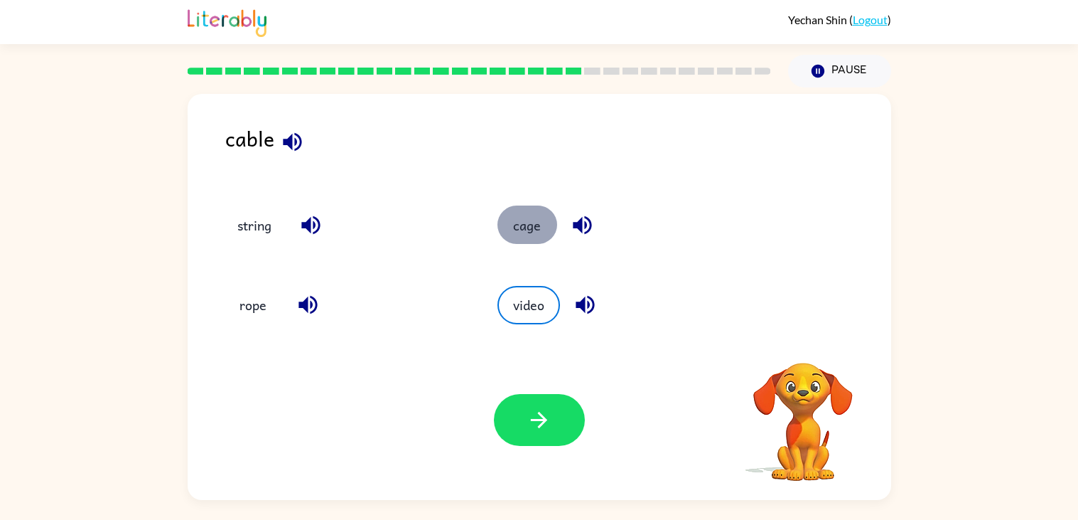
click at [521, 228] on button "cage" at bounding box center [528, 224] width 60 height 38
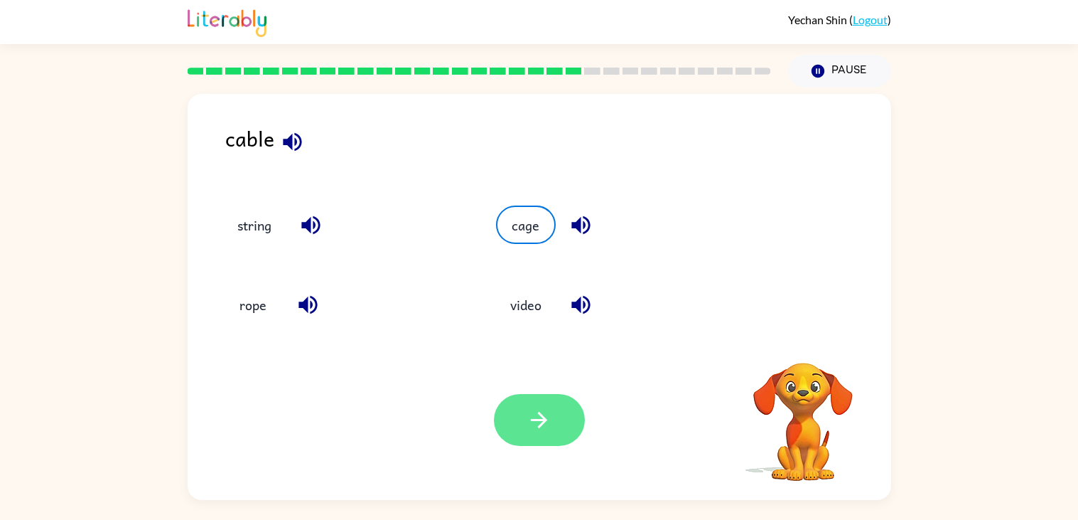
click at [539, 424] on icon "button" at bounding box center [539, 419] width 25 height 25
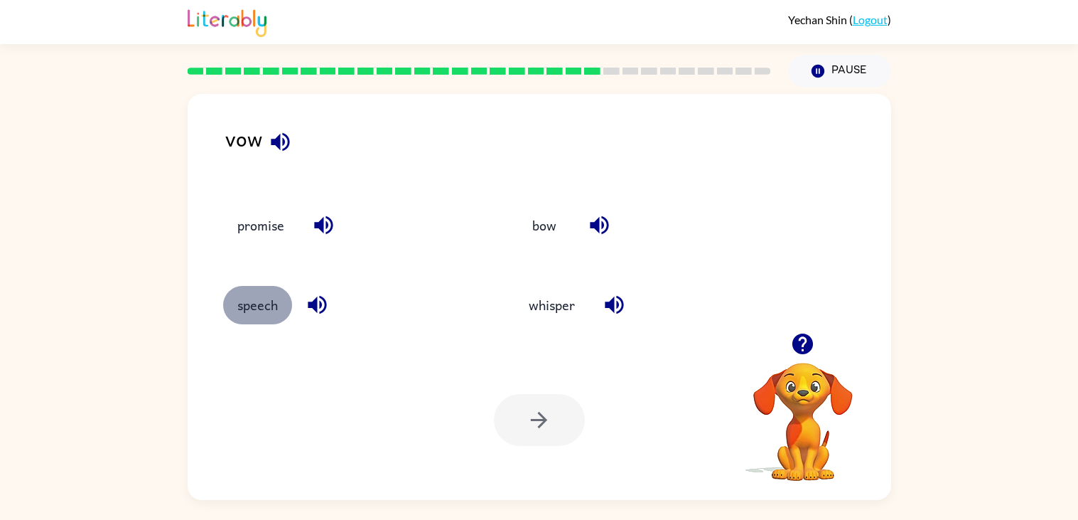
click at [238, 319] on button "speech" at bounding box center [257, 305] width 69 height 38
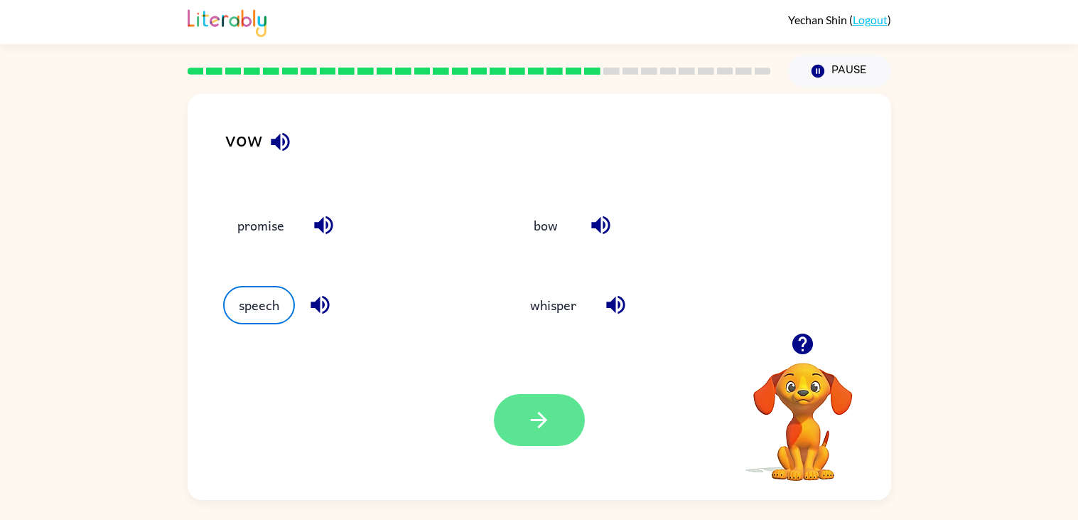
click at [527, 408] on icon "button" at bounding box center [539, 419] width 25 height 25
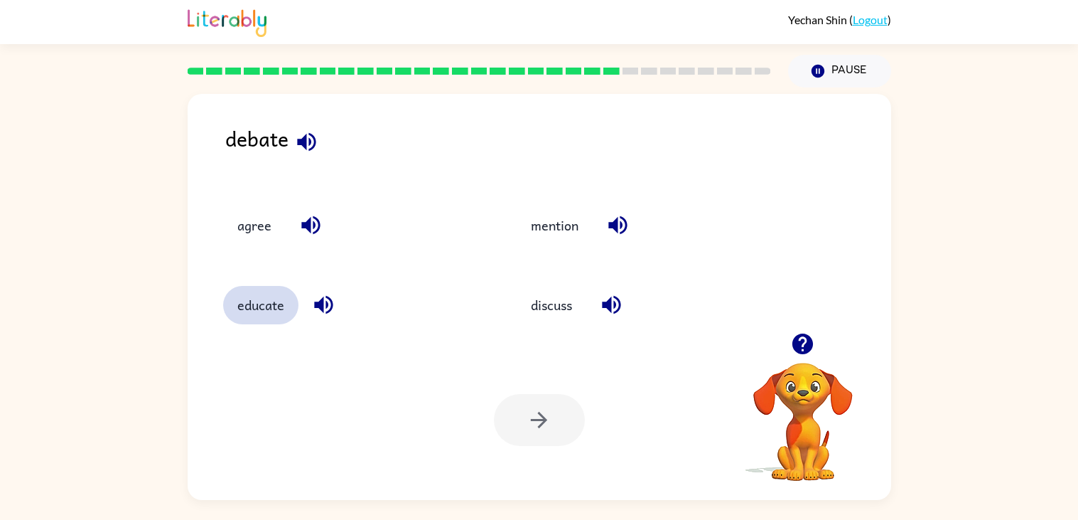
click at [269, 307] on button "educate" at bounding box center [260, 305] width 75 height 38
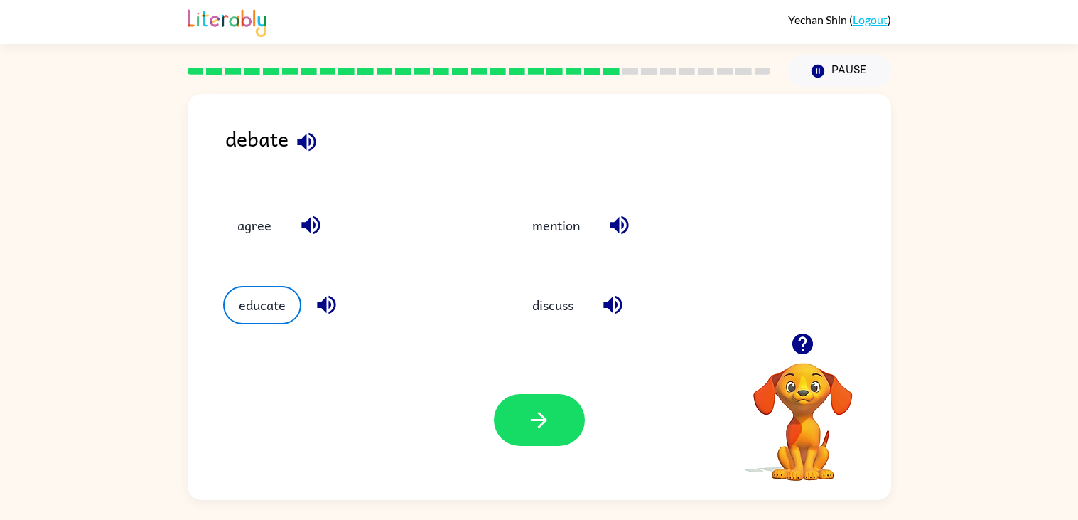
click at [558, 471] on div "Your browser must support playing .mp4 files to use Literably. Please try using…" at bounding box center [540, 420] width 704 height 160
click at [530, 409] on icon "button" at bounding box center [539, 419] width 25 height 25
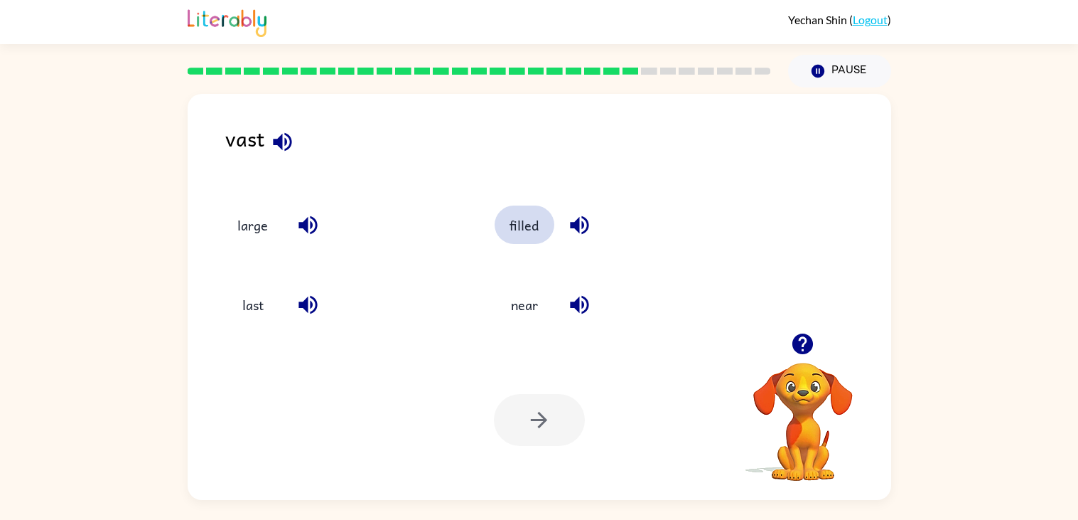
click at [500, 227] on button "filled" at bounding box center [525, 224] width 60 height 38
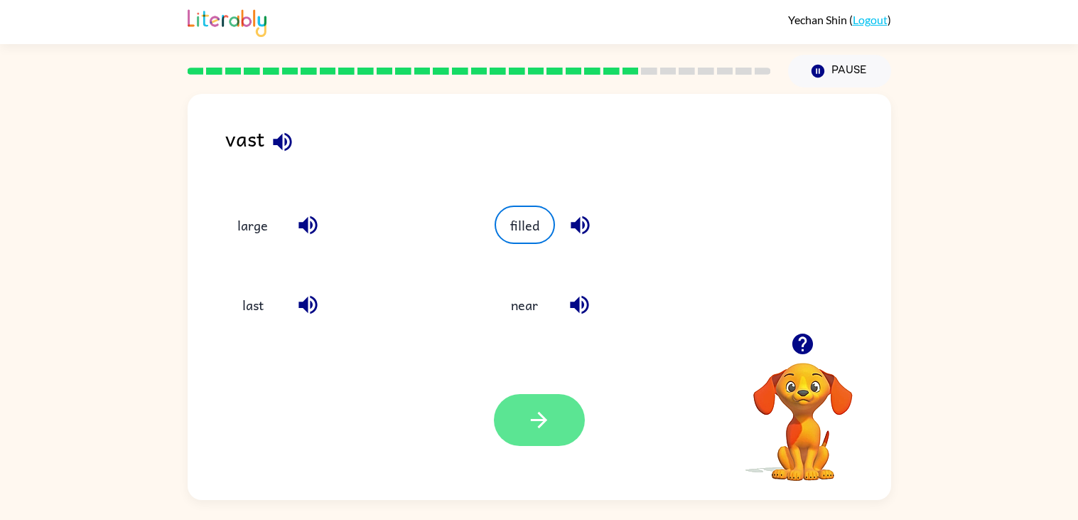
click at [527, 433] on button "button" at bounding box center [539, 420] width 91 height 52
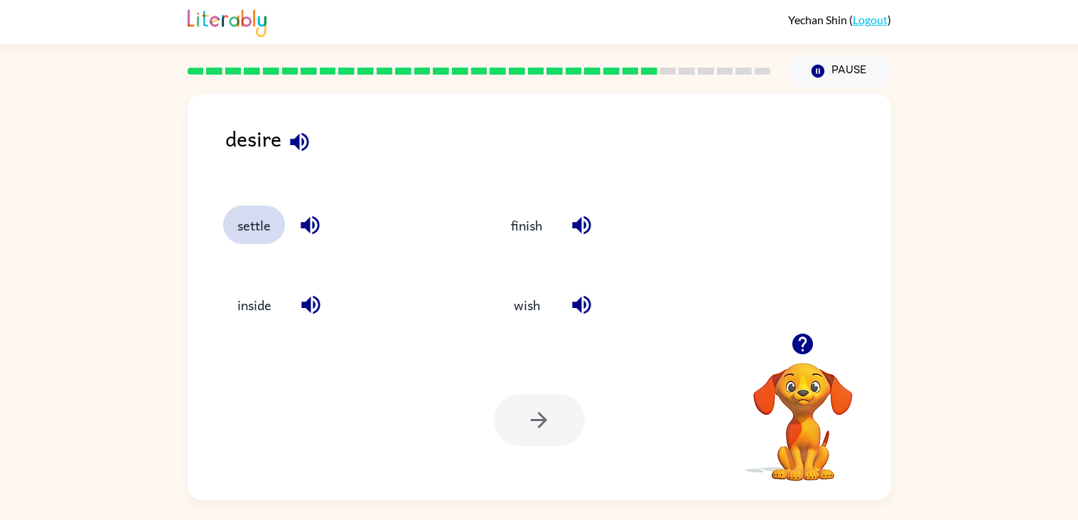
click at [250, 215] on button "settle" at bounding box center [254, 224] width 62 height 38
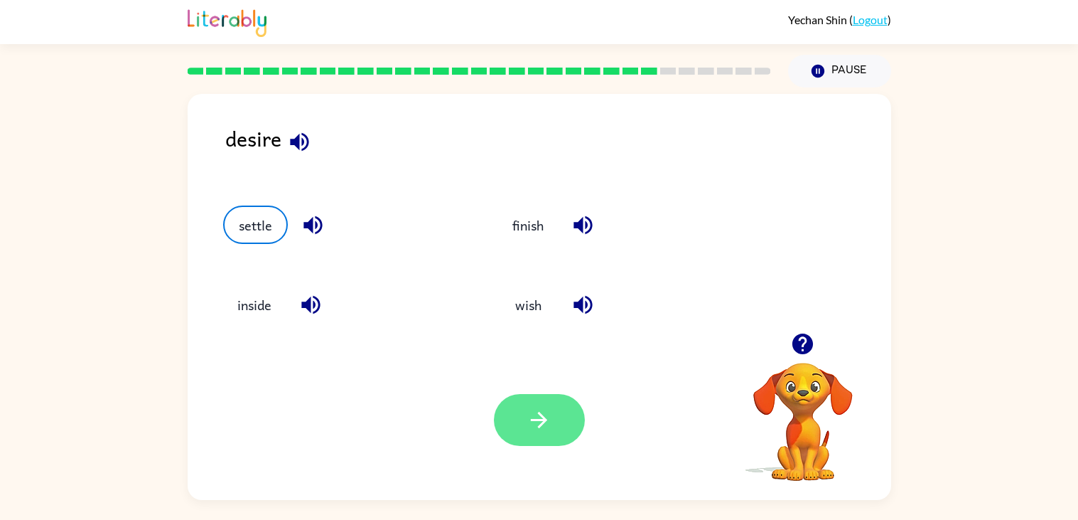
click at [520, 443] on button "button" at bounding box center [539, 420] width 91 height 52
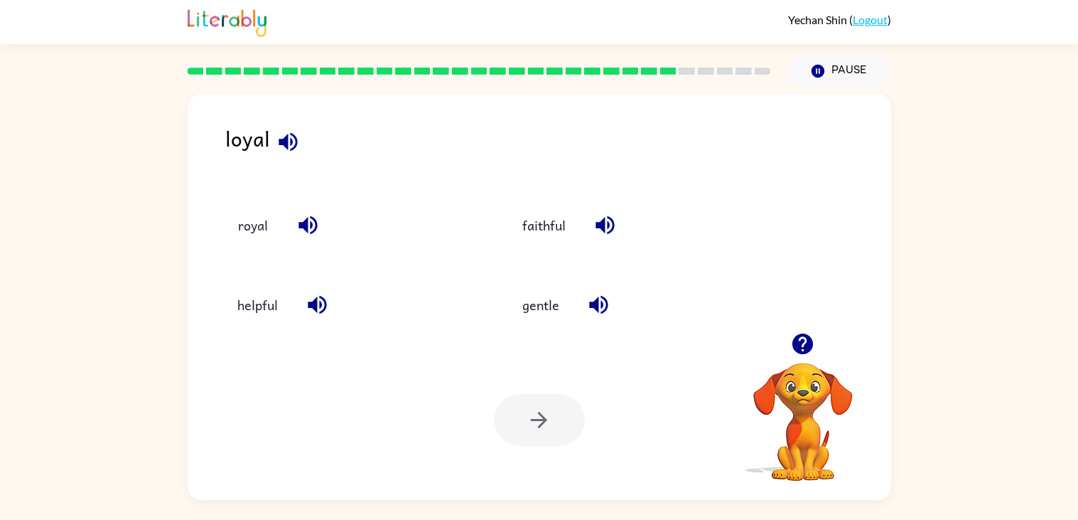
click at [296, 235] on icon "button" at bounding box center [308, 225] width 25 height 25
click at [257, 239] on button "royal" at bounding box center [253, 224] width 60 height 38
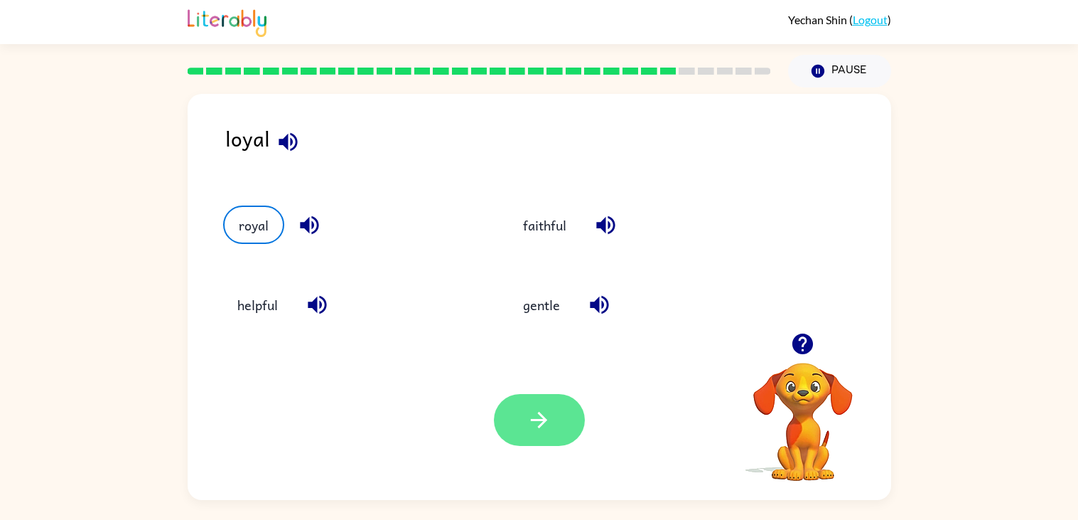
click at [542, 425] on icon "button" at bounding box center [539, 419] width 25 height 25
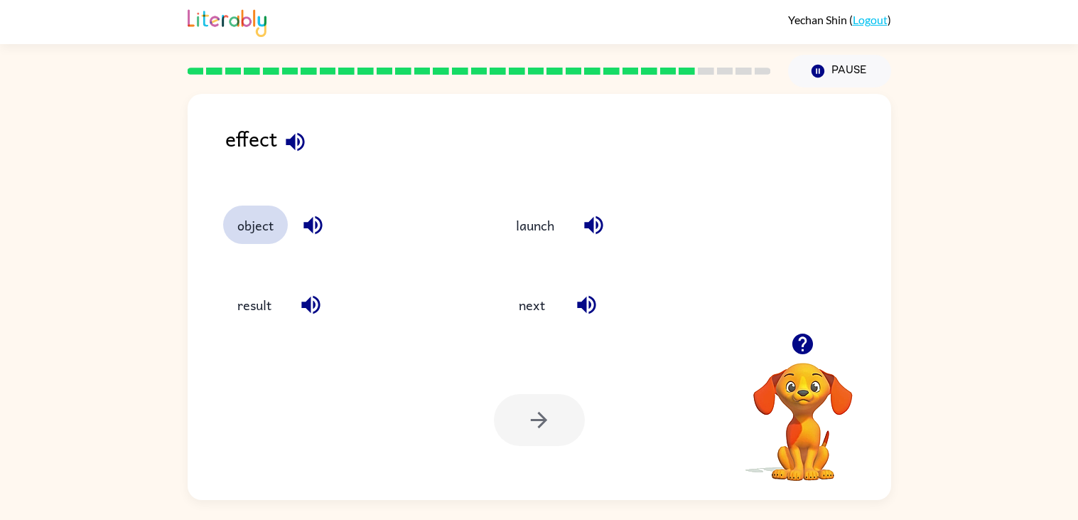
click at [252, 241] on button "object" at bounding box center [255, 224] width 65 height 38
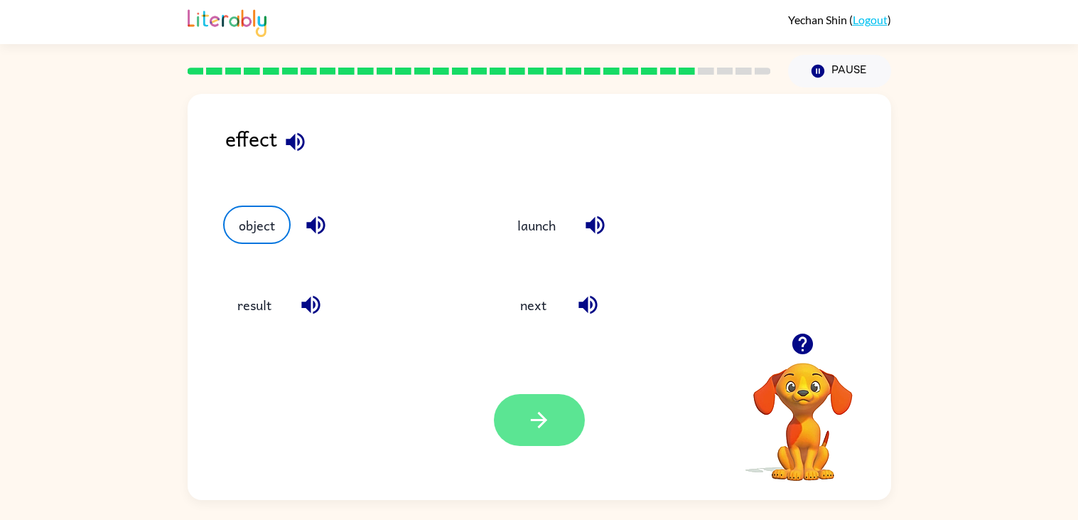
click at [544, 424] on icon "button" at bounding box center [539, 419] width 25 height 25
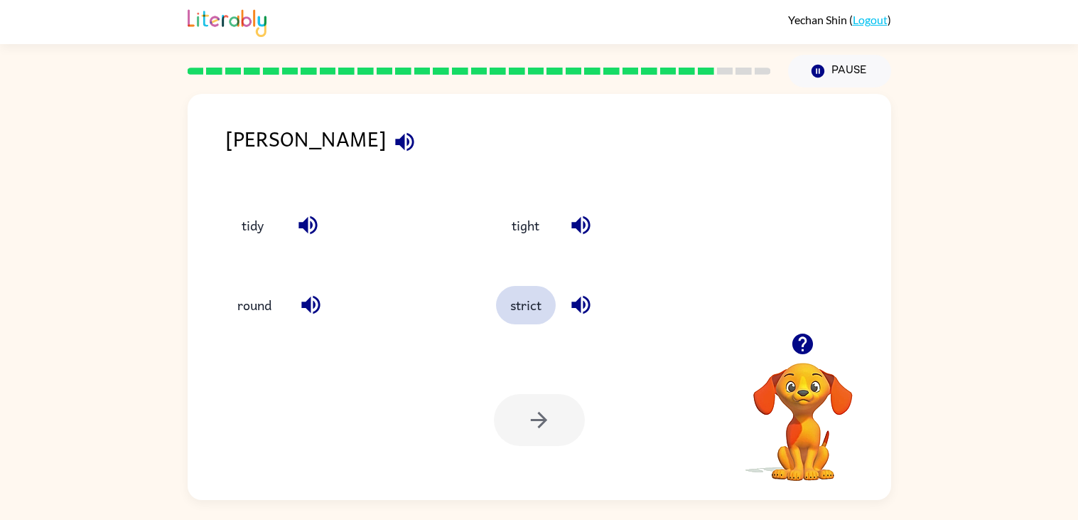
click at [516, 303] on button "strict" at bounding box center [526, 305] width 60 height 38
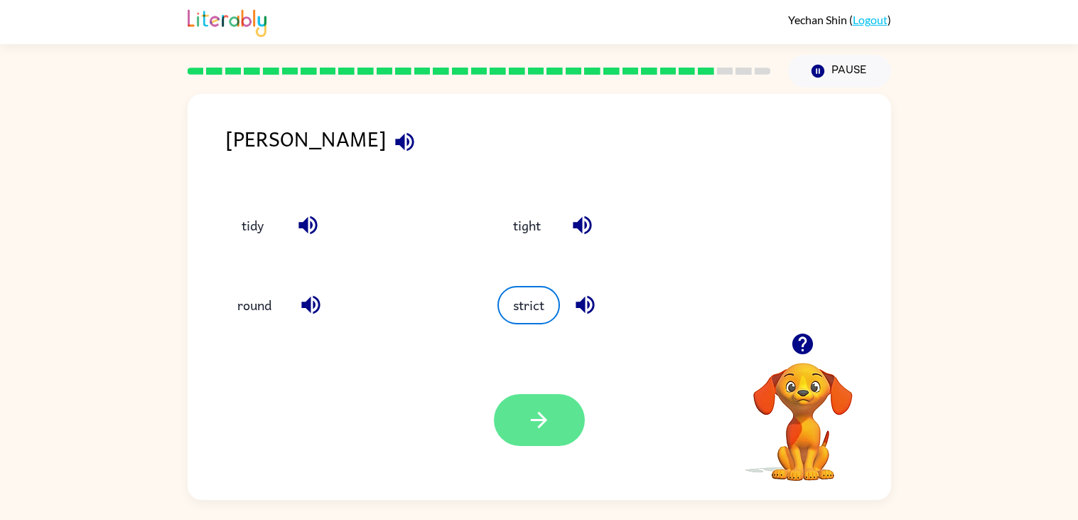
click at [538, 419] on icon "button" at bounding box center [539, 420] width 16 height 16
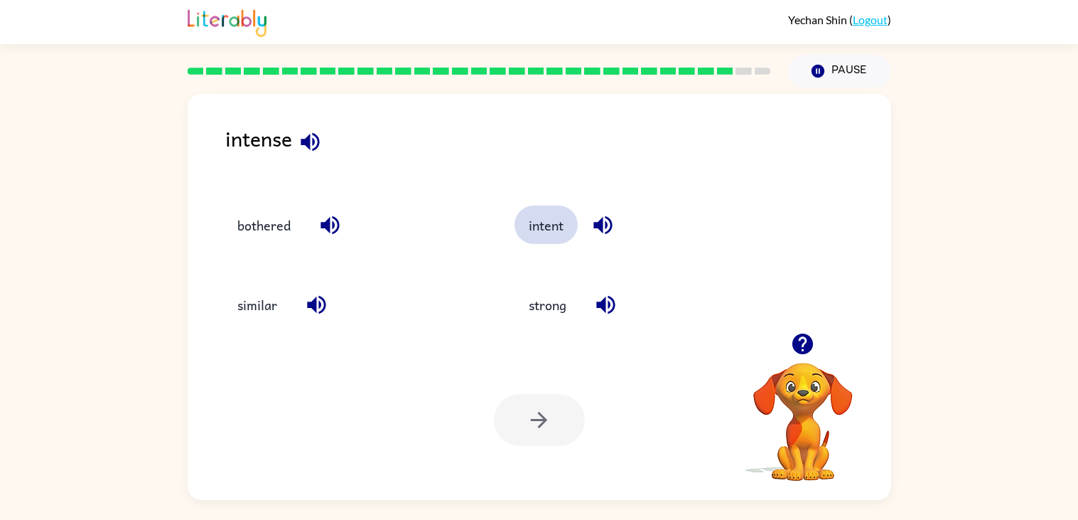
click at [568, 220] on button "intent" at bounding box center [546, 224] width 63 height 38
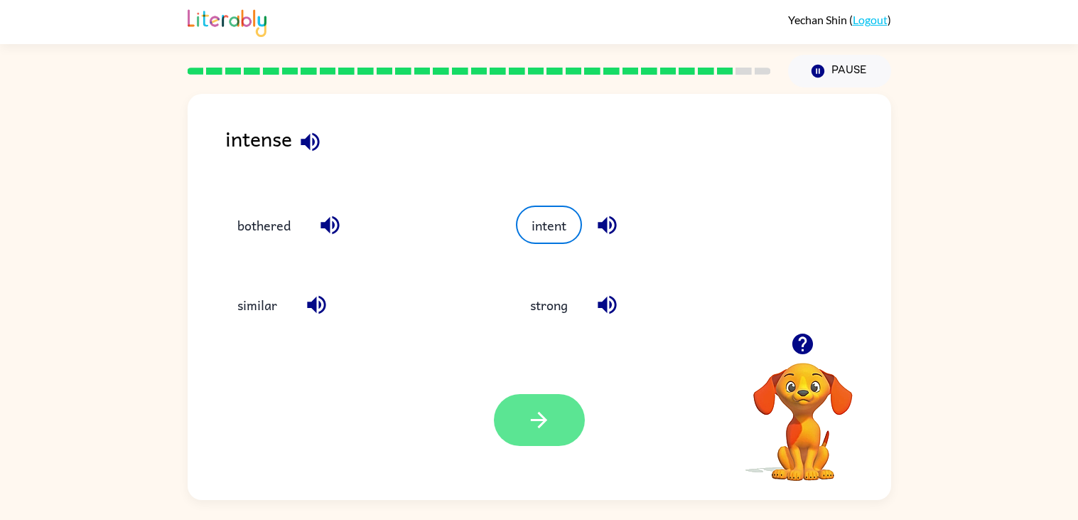
click at [506, 417] on button "button" at bounding box center [539, 420] width 91 height 52
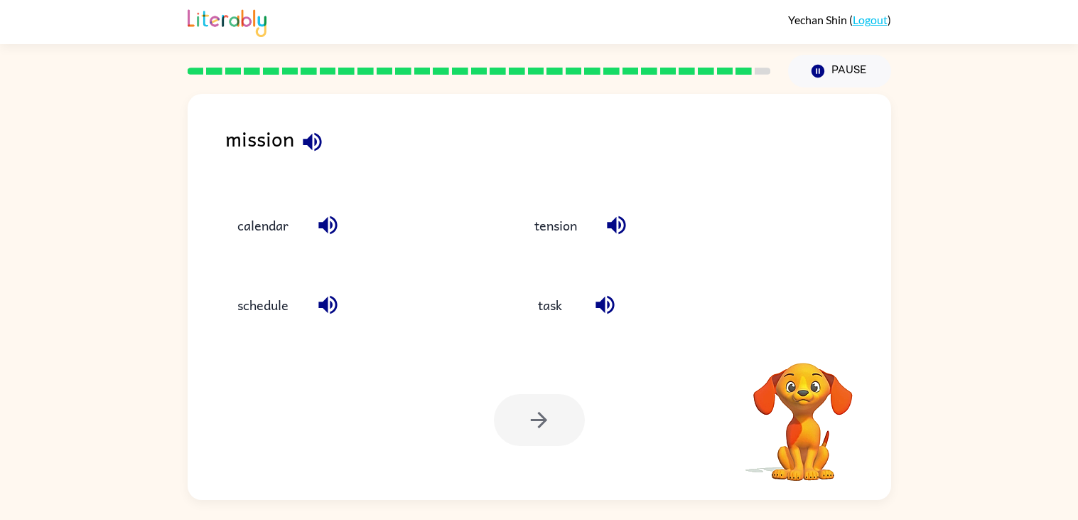
click at [550, 402] on div at bounding box center [539, 420] width 91 height 52
click at [547, 296] on button "task" at bounding box center [550, 305] width 60 height 38
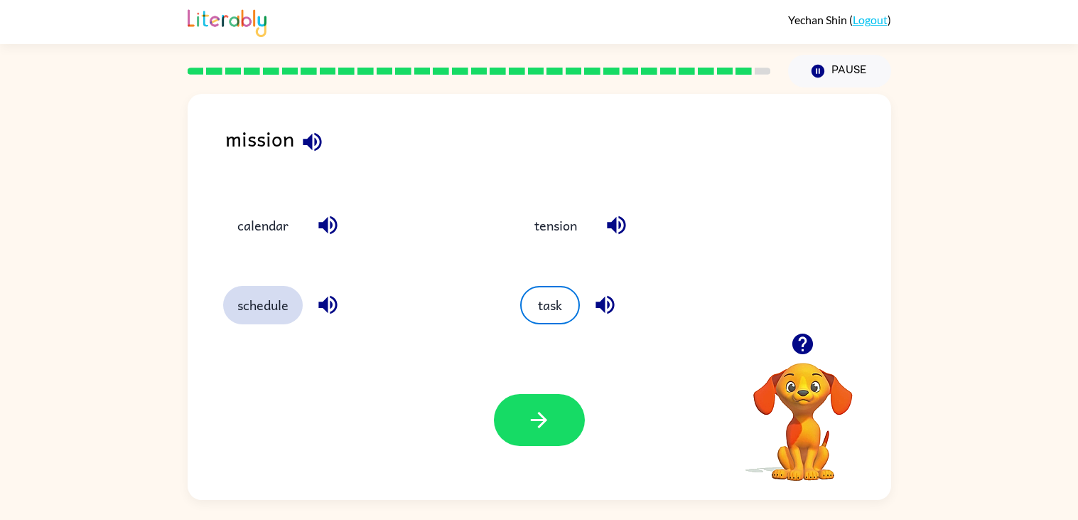
click at [257, 297] on button "schedule" at bounding box center [263, 305] width 80 height 38
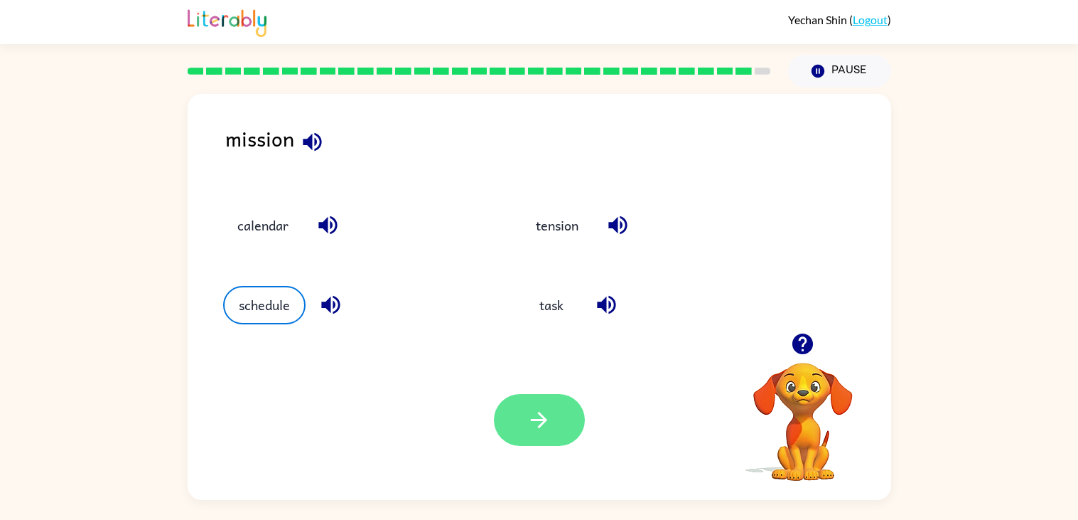
click at [517, 404] on button "button" at bounding box center [539, 420] width 91 height 52
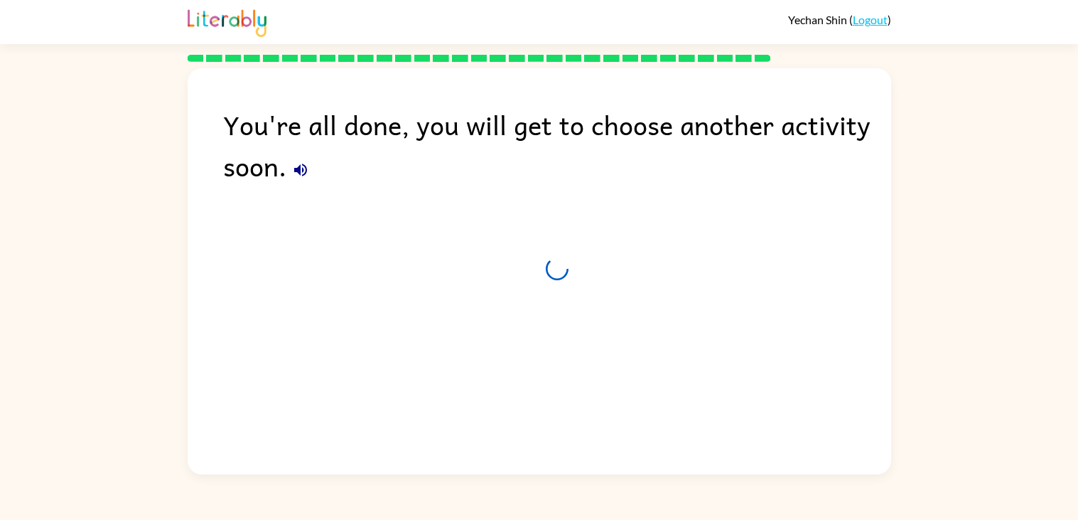
click at [536, 427] on div "You're all done, you will get to choose another activity soon." at bounding box center [540, 267] width 704 height 399
click at [286, 158] on div "You're all done, you will get to choose another activity soon." at bounding box center [557, 145] width 668 height 82
click at [290, 173] on button "button" at bounding box center [300, 170] width 28 height 28
